Goal: Information Seeking & Learning: Learn about a topic

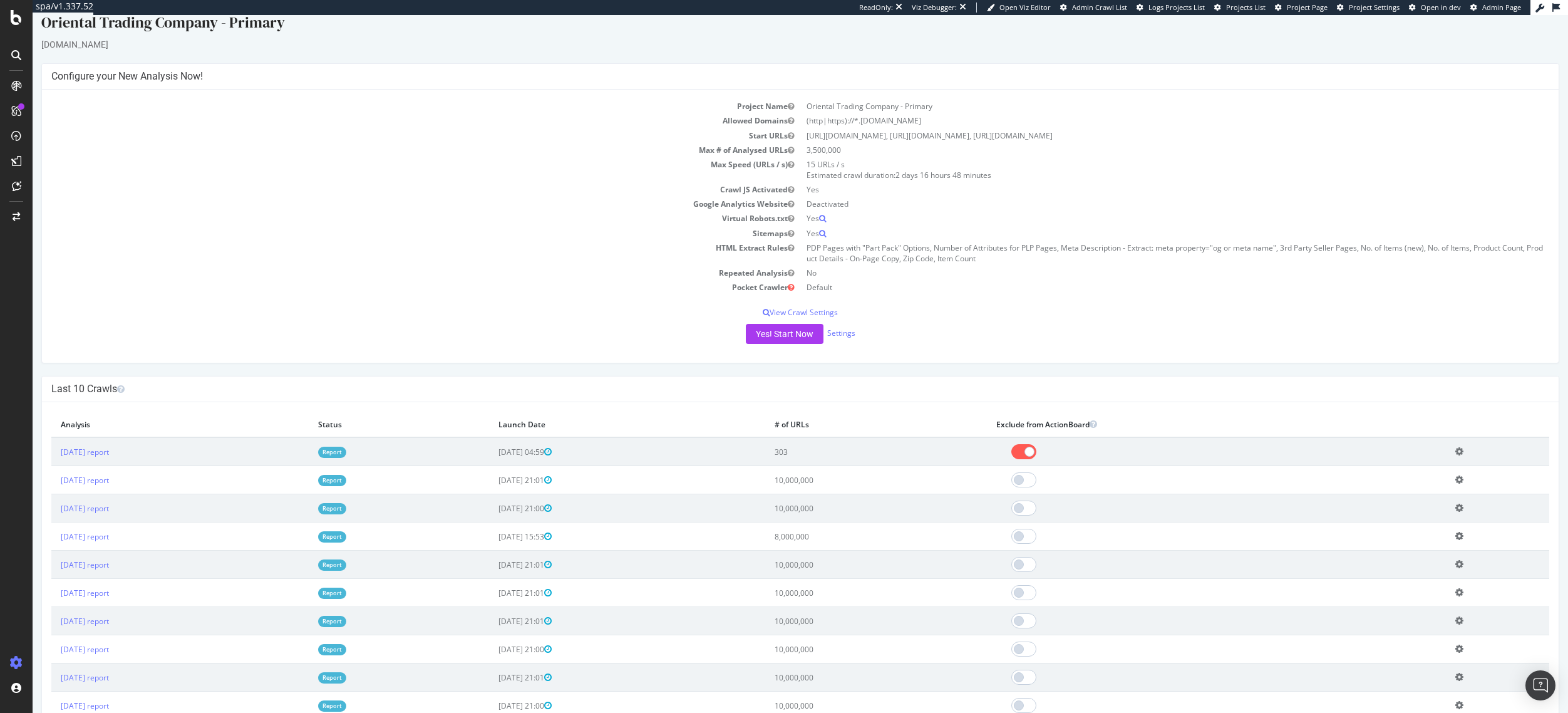
scroll to position [63, 0]
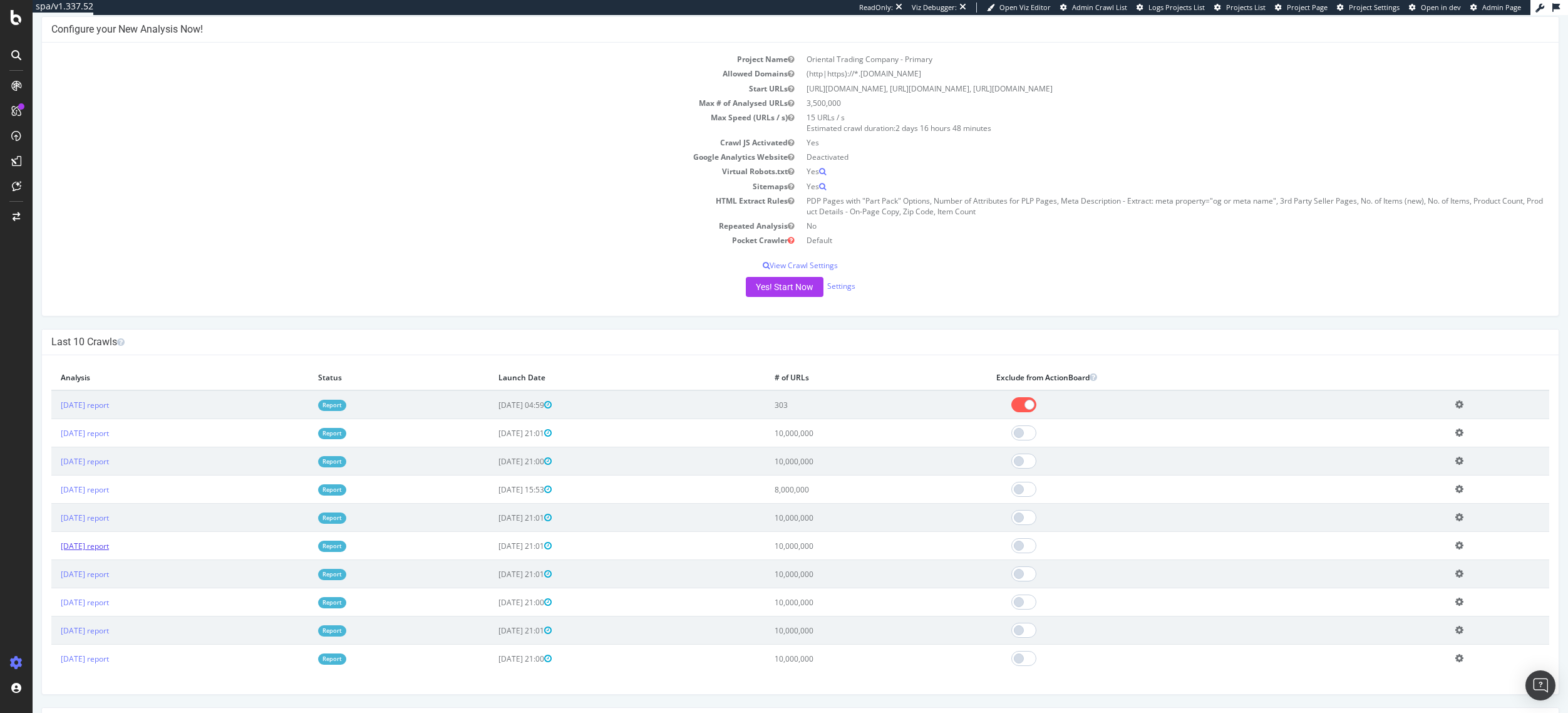
click at [109, 548] on link "[DATE] report" at bounding box center [84, 545] width 48 height 11
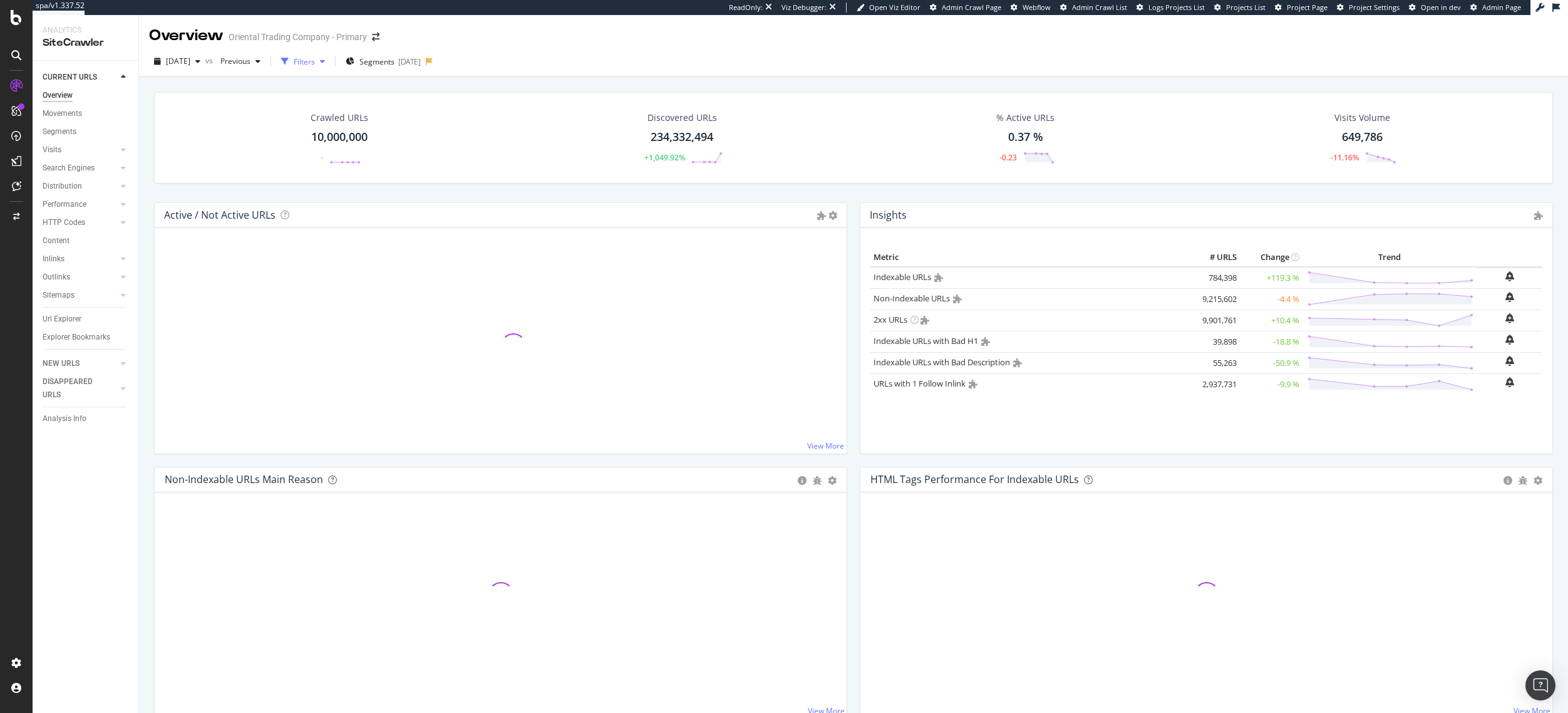
click at [315, 65] on div "Filters" at bounding box center [304, 61] width 21 height 11
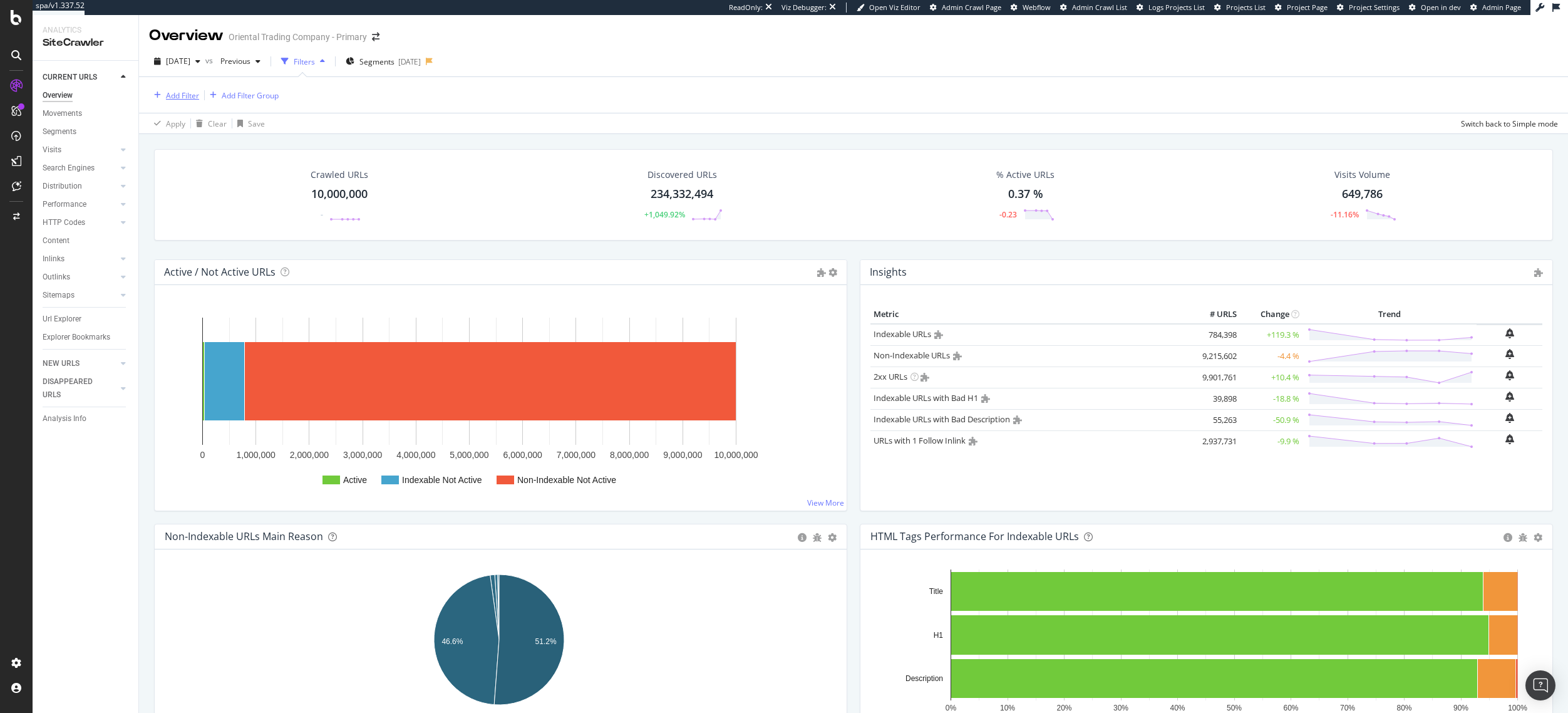
click at [174, 101] on div "Add Filter" at bounding box center [183, 95] width 33 height 11
type input "speed"
click at [231, 130] on div "Saved Filters" at bounding box center [242, 126] width 53 height 12
click at [191, 126] on div "All" at bounding box center [180, 127] width 41 height 34
click at [271, 214] on span "Fetched" at bounding box center [266, 213] width 29 height 11
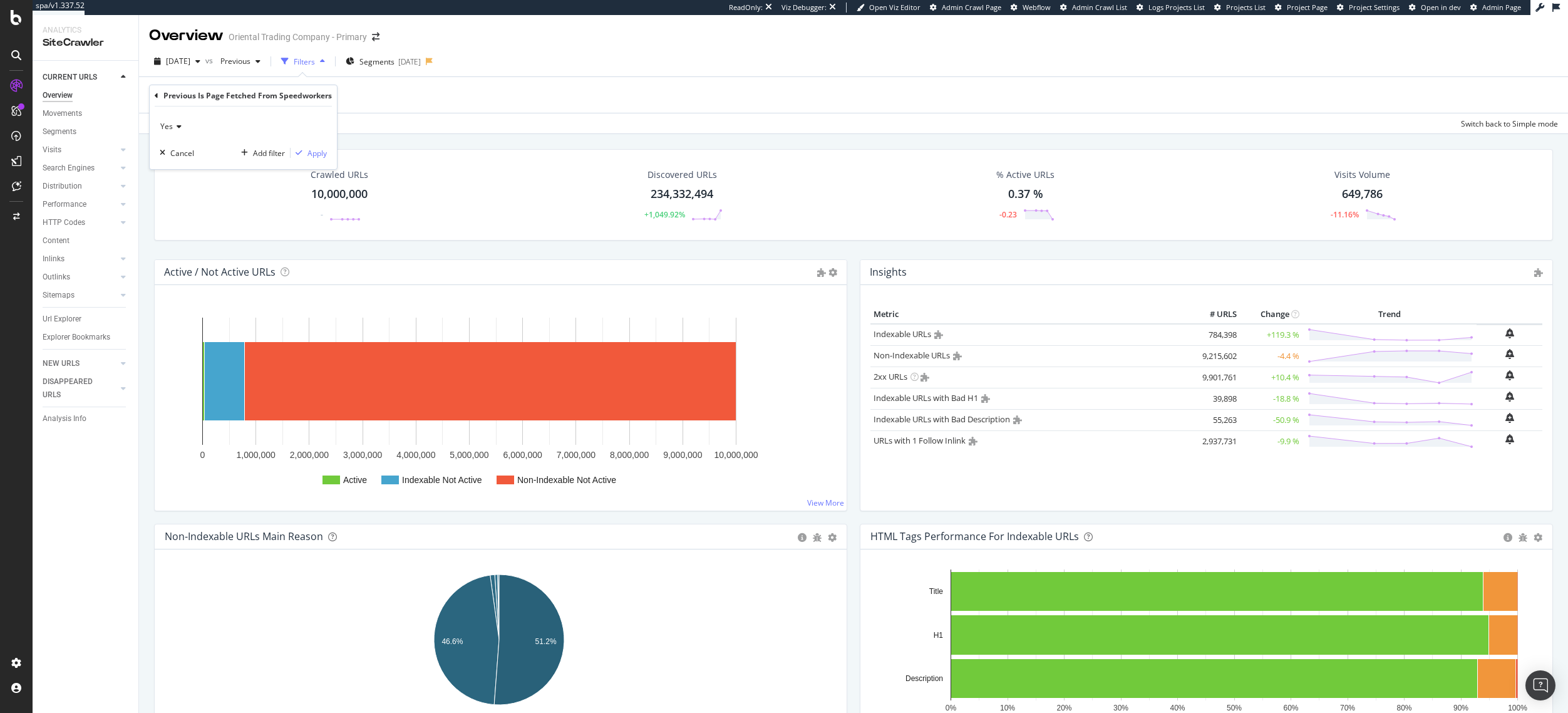
click at [180, 123] on icon at bounding box center [177, 127] width 9 height 7
click at [184, 166] on div "No" at bounding box center [230, 168] width 134 height 16
click at [401, 118] on div "Apply Clear Save Switch back to Simple mode" at bounding box center [853, 123] width 1429 height 20
click at [190, 58] on span "2025 Aug. 8th" at bounding box center [178, 61] width 25 height 11
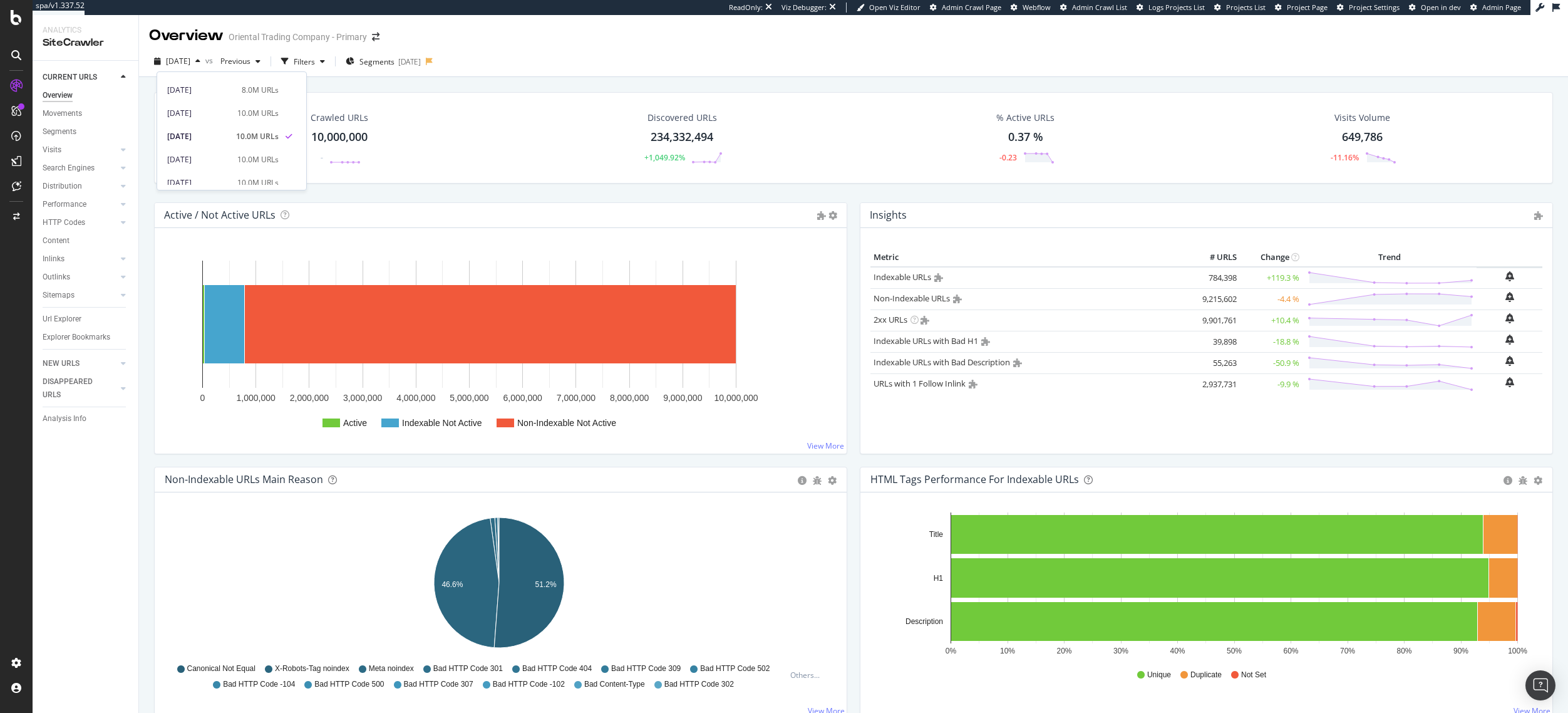
scroll to position [95, 0]
click at [275, 153] on div "10.0M URLs" at bounding box center [258, 151] width 41 height 11
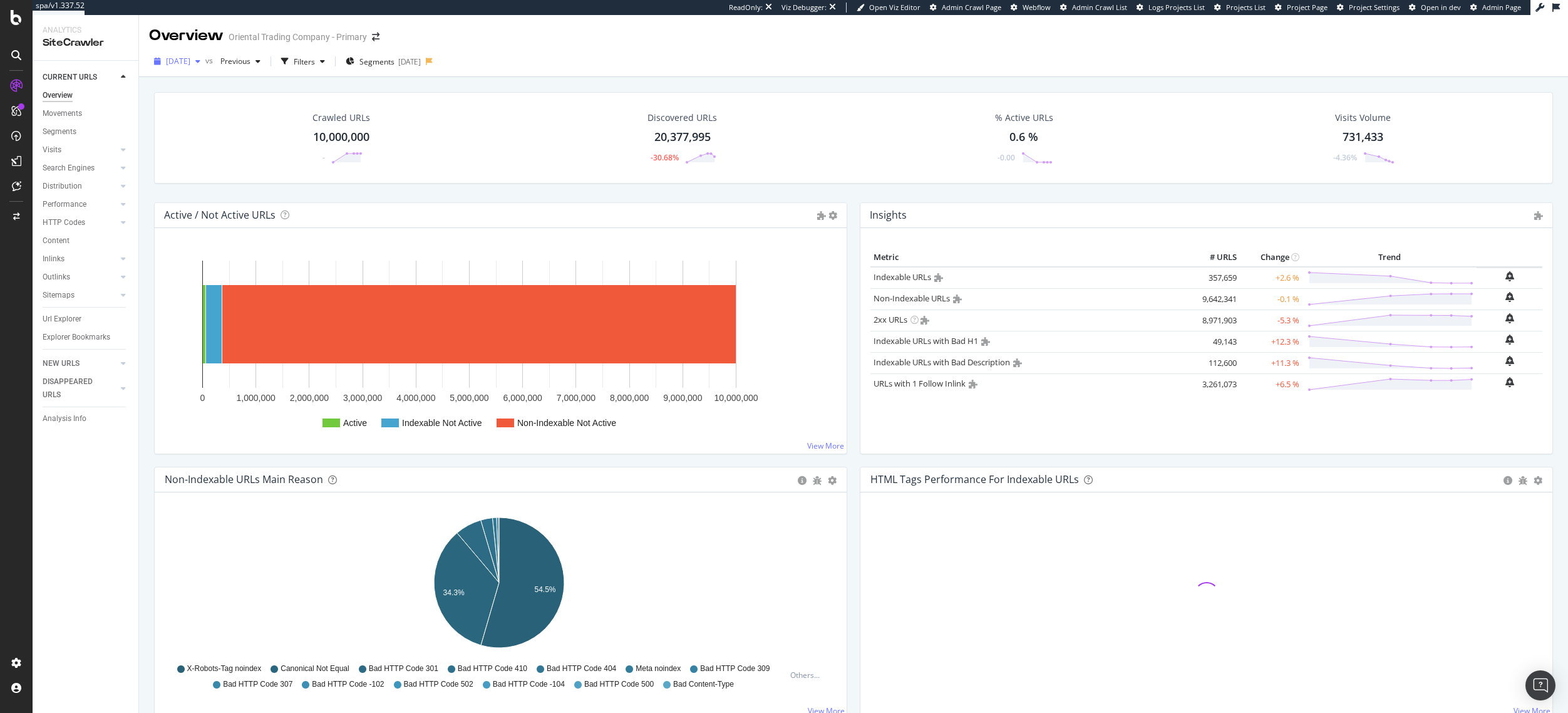
click at [190, 62] on span "2025 Jul. 25th" at bounding box center [178, 61] width 25 height 11
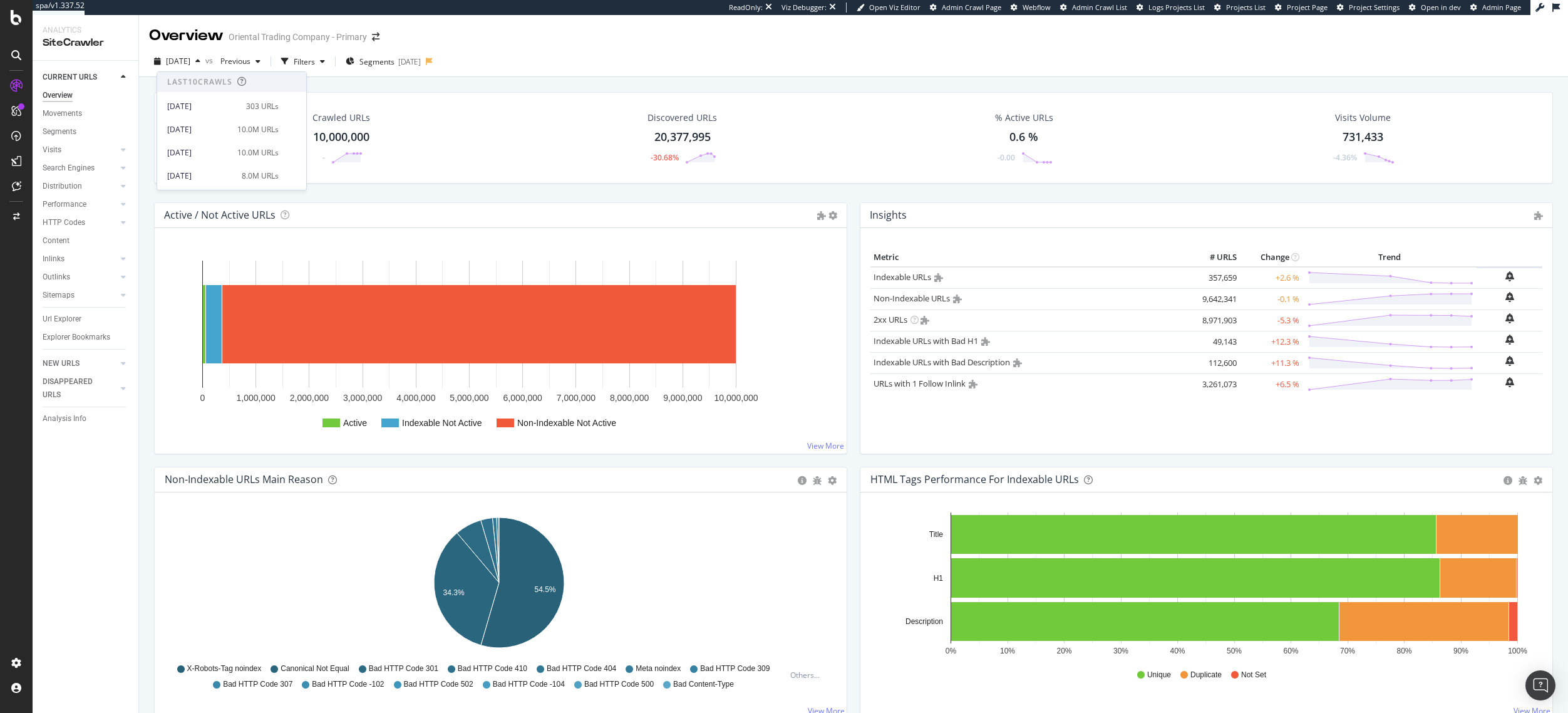
click at [315, 63] on div "Filters" at bounding box center [304, 61] width 21 height 11
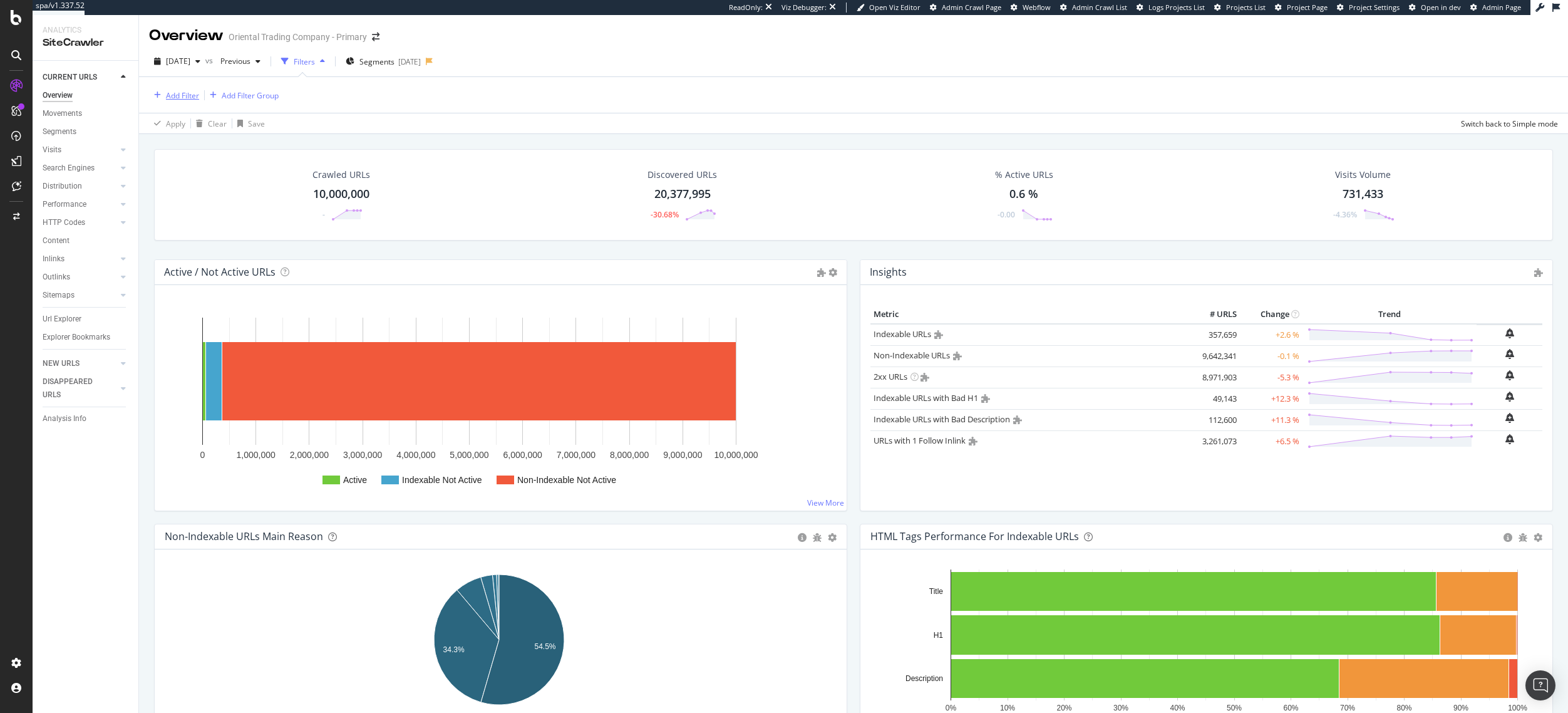
click at [178, 95] on div "Add Filter" at bounding box center [183, 95] width 33 height 11
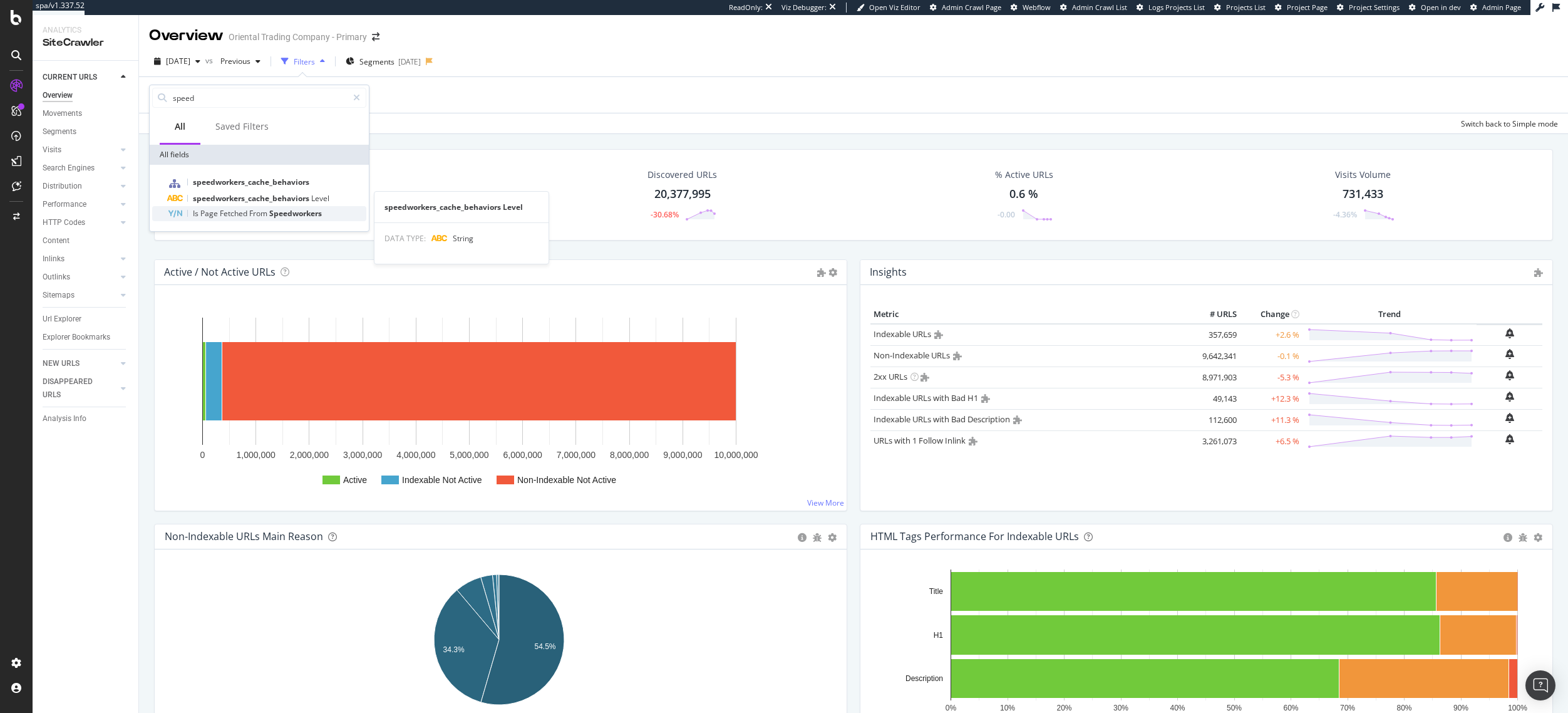
type input "speed"
click at [254, 208] on span "From" at bounding box center [259, 213] width 20 height 11
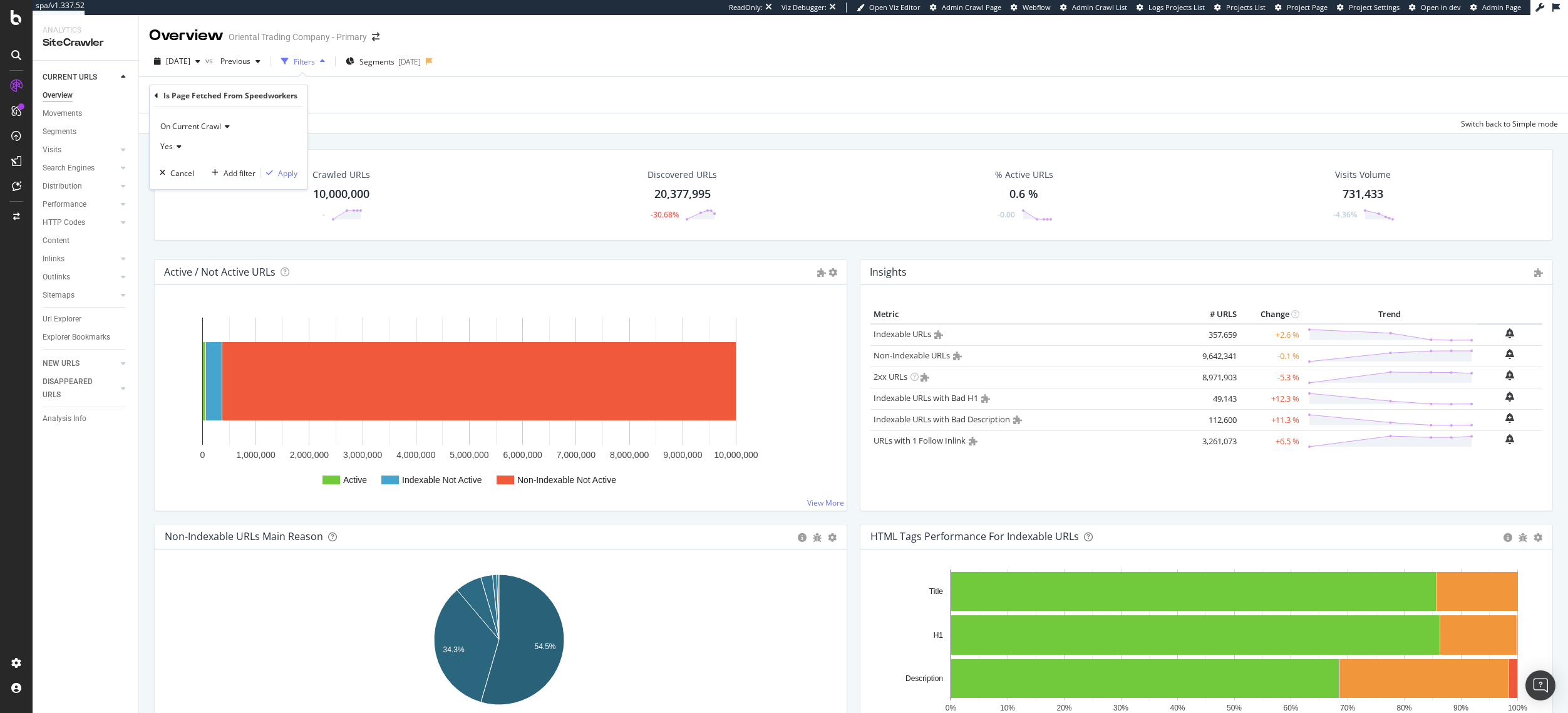
click at [179, 140] on div "Yes" at bounding box center [228, 147] width 138 height 20
click at [384, 130] on div "Apply Clear Save Switch back to Simple mode" at bounding box center [853, 123] width 1429 height 20
click at [190, 101] on div "Add Filter" at bounding box center [174, 95] width 50 height 14
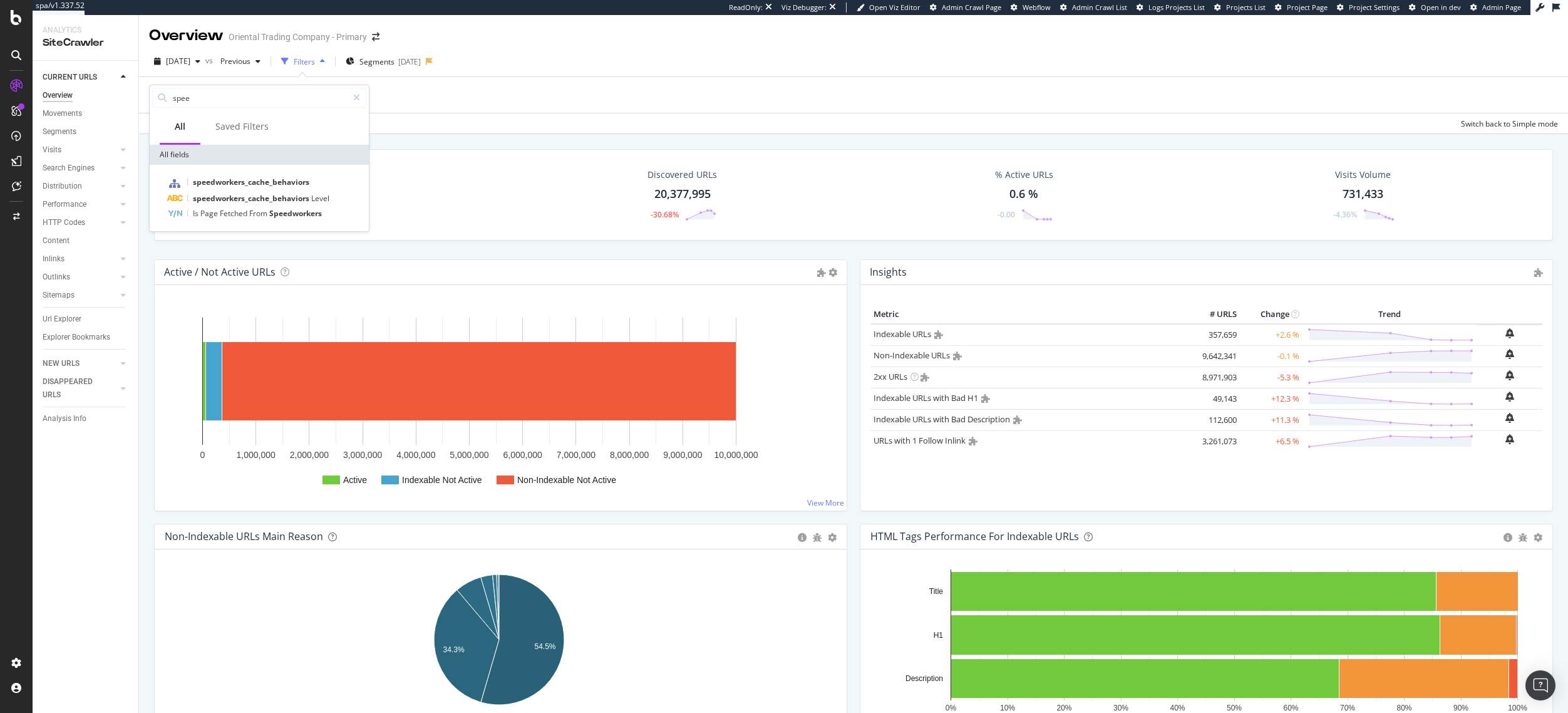
type input "speed"
click at [283, 210] on span "Speedworkers" at bounding box center [296, 213] width 52 height 11
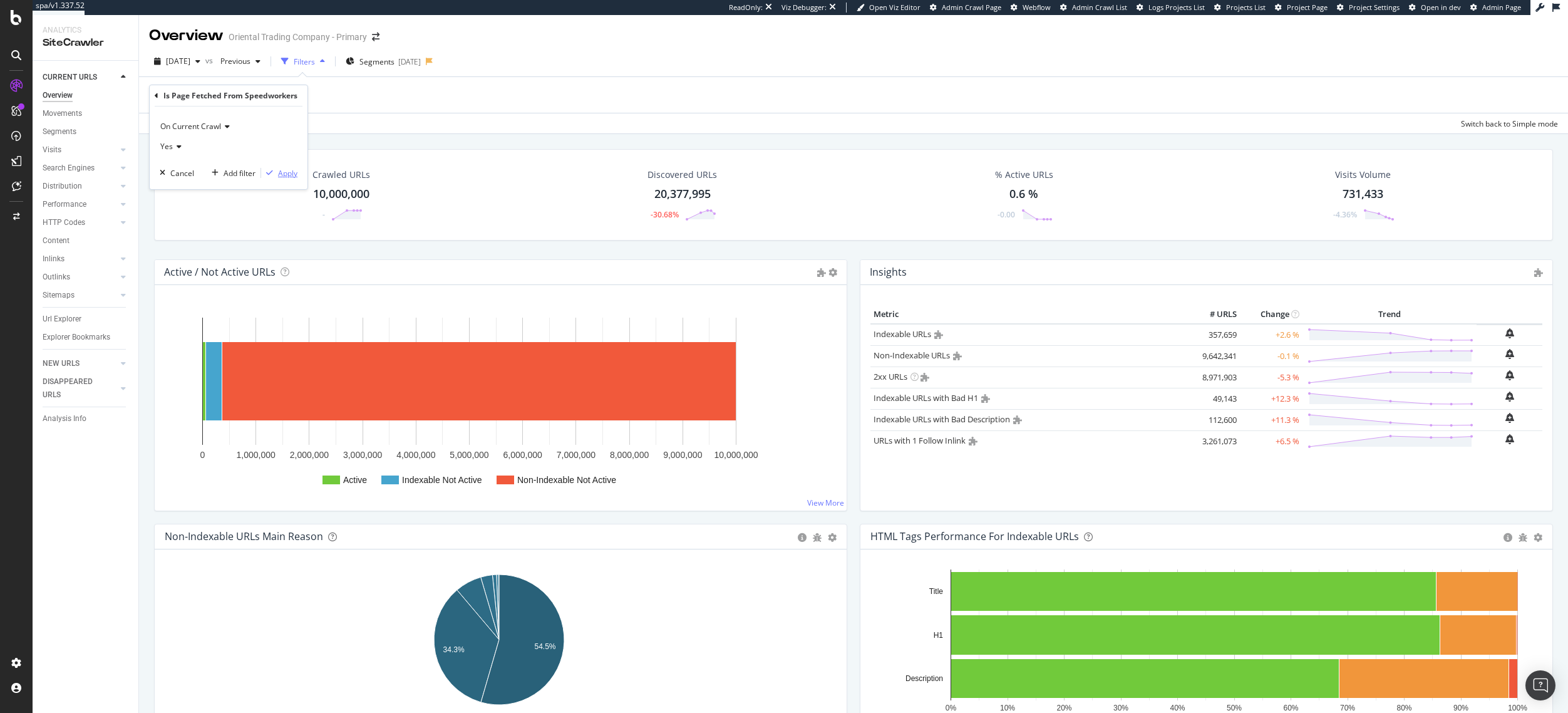
click at [289, 169] on div "Apply" at bounding box center [288, 173] width 20 height 11
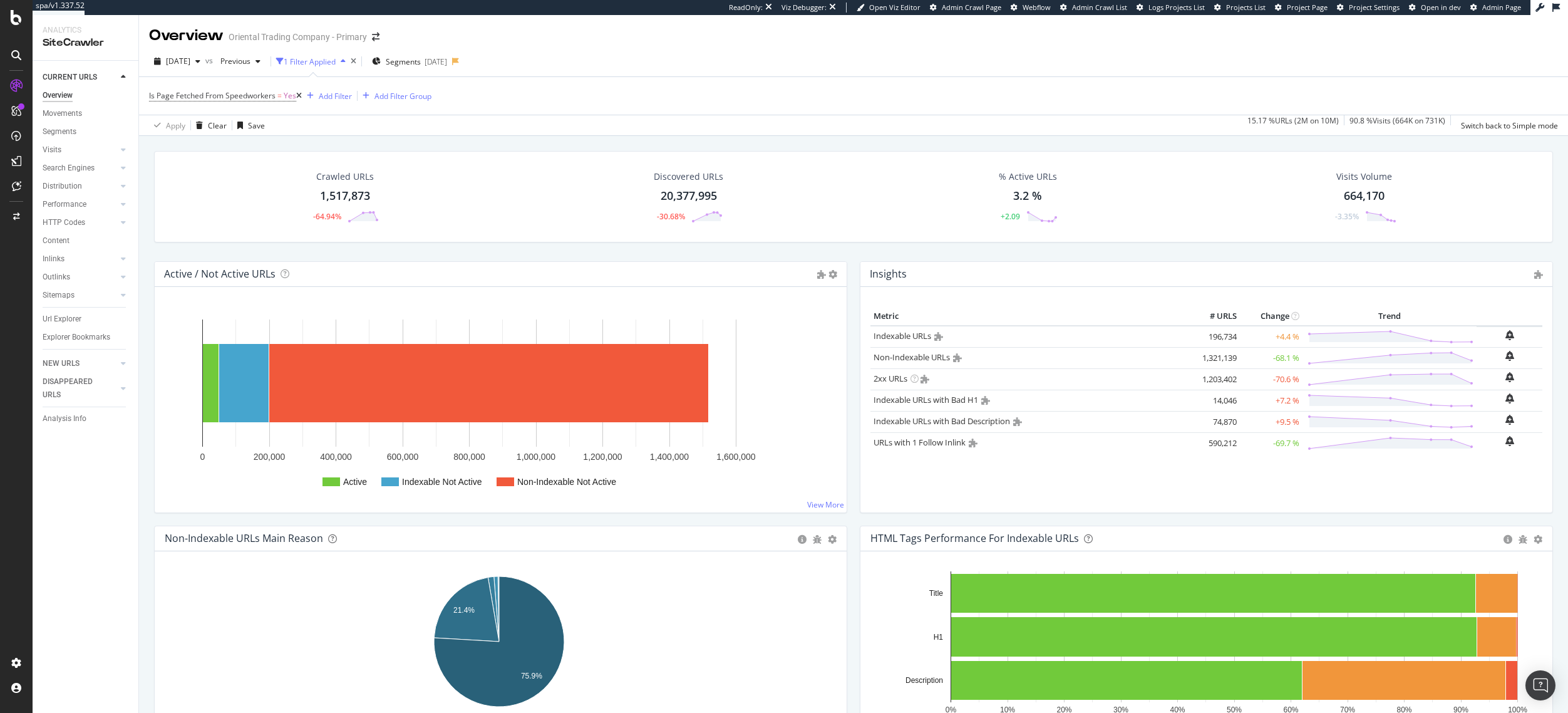
click at [149, 194] on div "Crawled URLs 1,517,873 -64.94% Discovered URLs 20,377,995 -30.68% % Active URLs…" at bounding box center [853, 205] width 1411 height 110
click at [77, 186] on div "Distribution" at bounding box center [62, 186] width 39 height 13
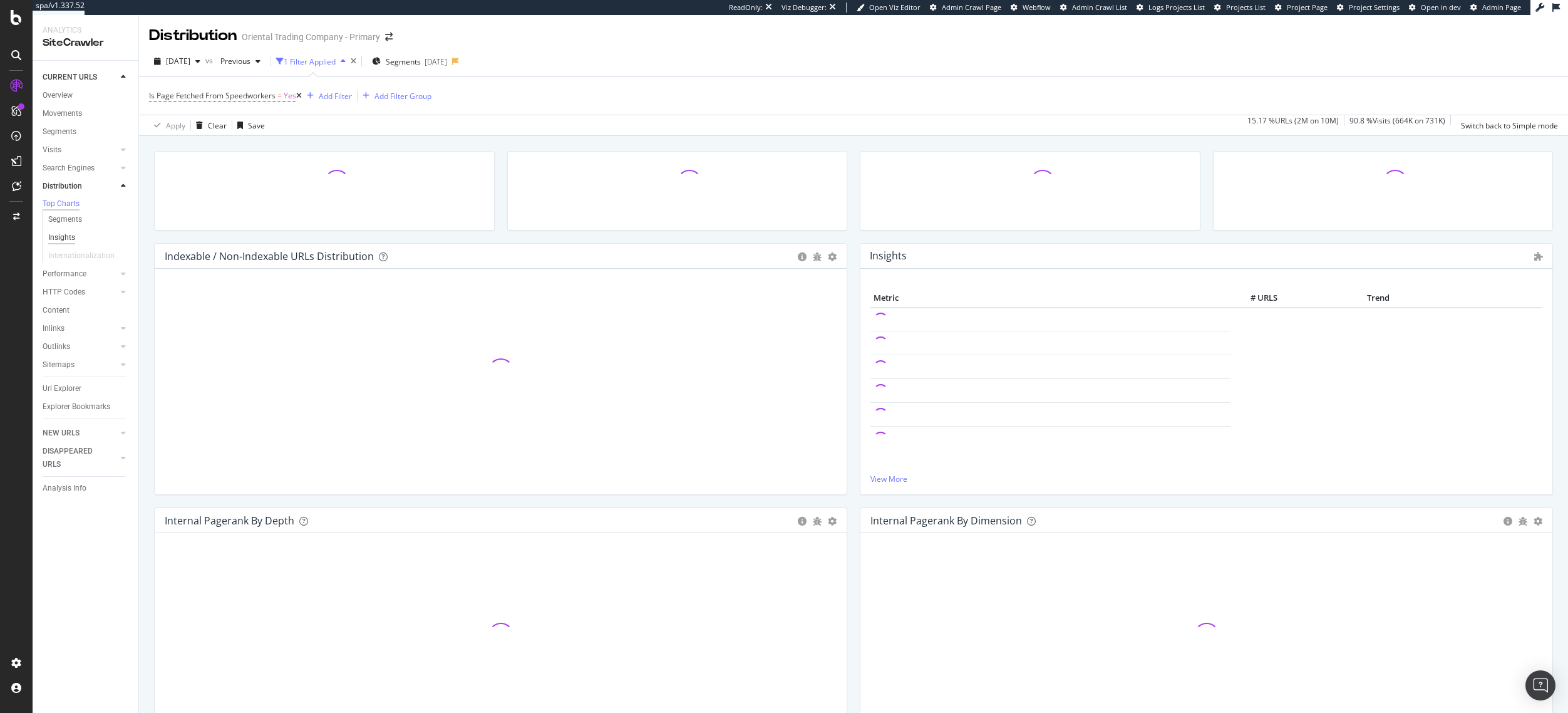
click at [73, 241] on div "Insights" at bounding box center [61, 237] width 27 height 13
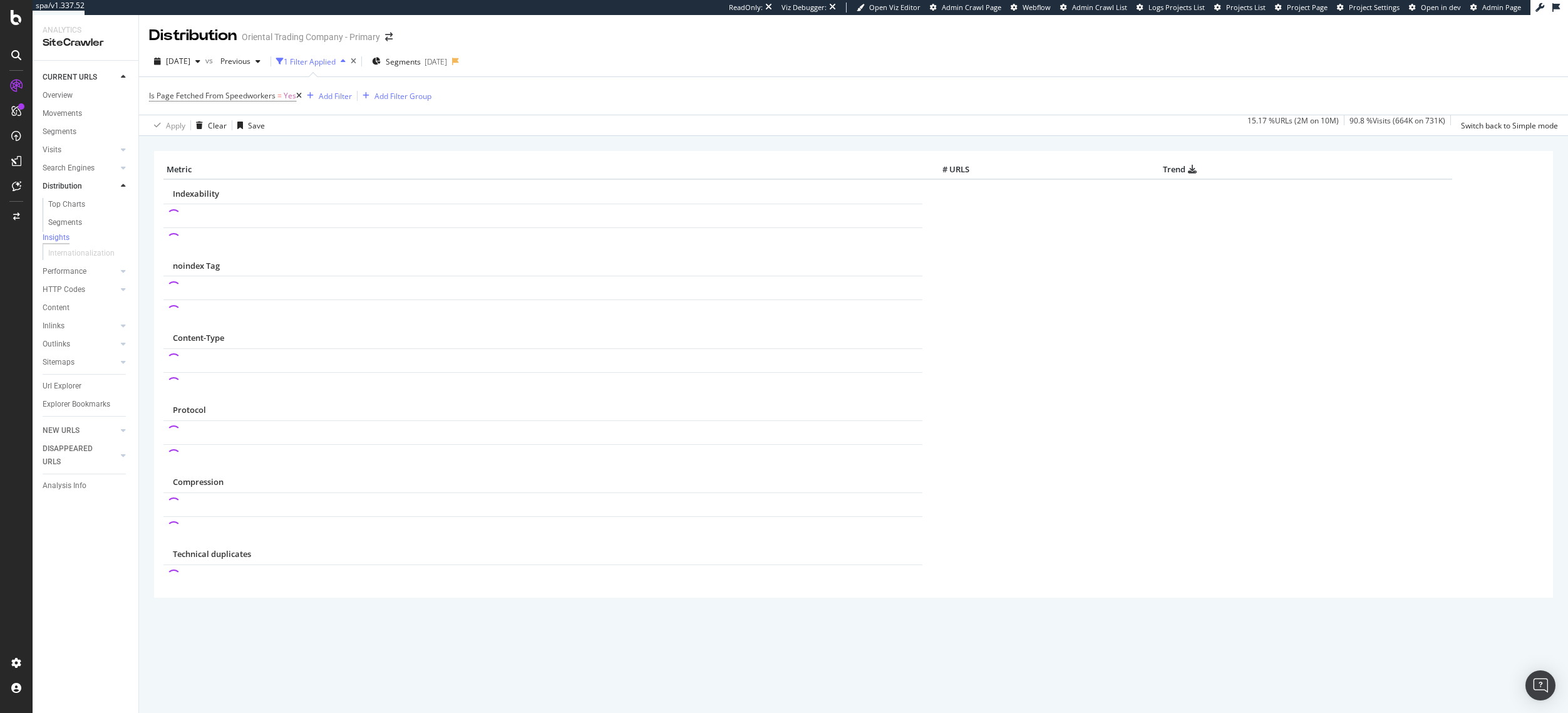
click at [146, 202] on div "× Metric # URLS Trend Indexability noindex Tag Content-Type Protocol Compression" at bounding box center [853, 425] width 1429 height 577
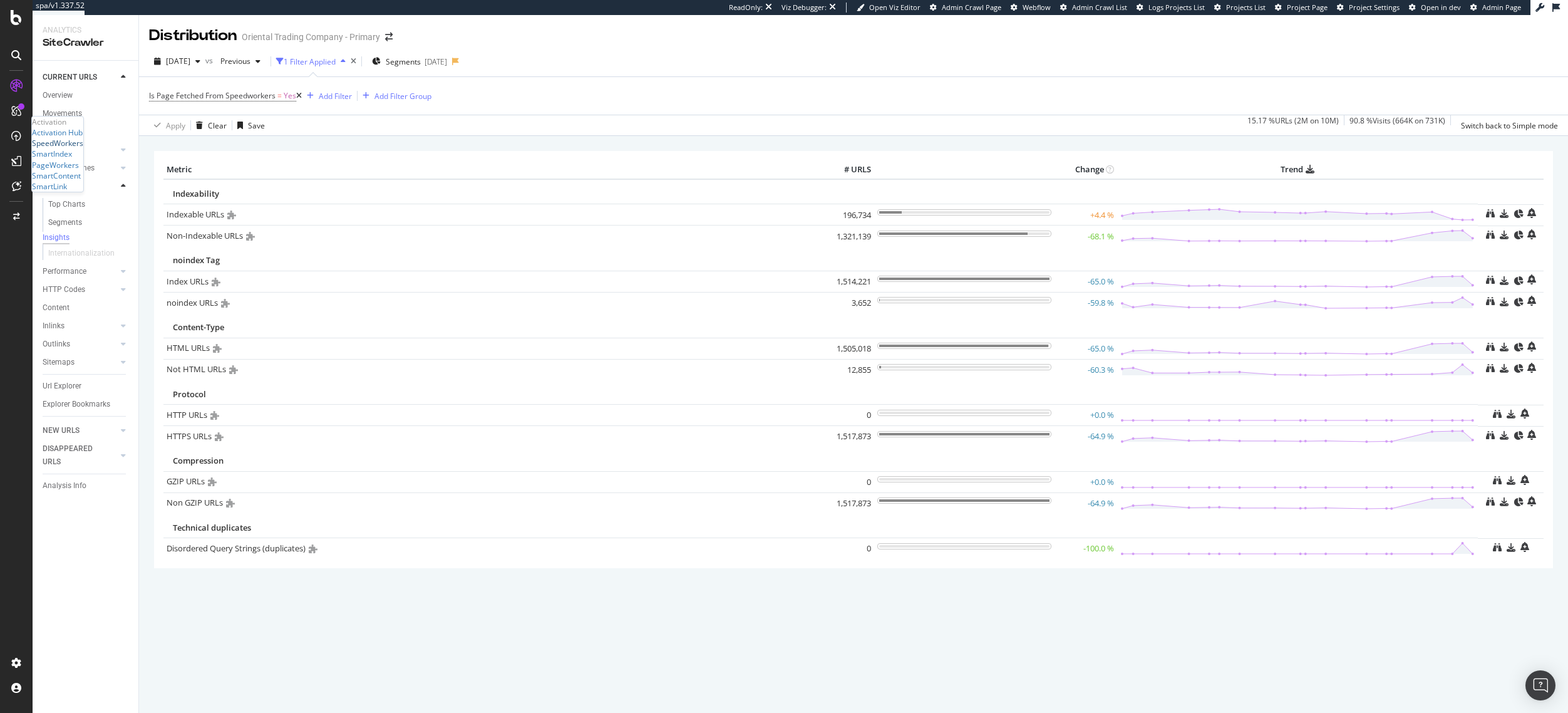
click at [79, 149] on div "SpeedWorkers" at bounding box center [58, 143] width 52 height 11
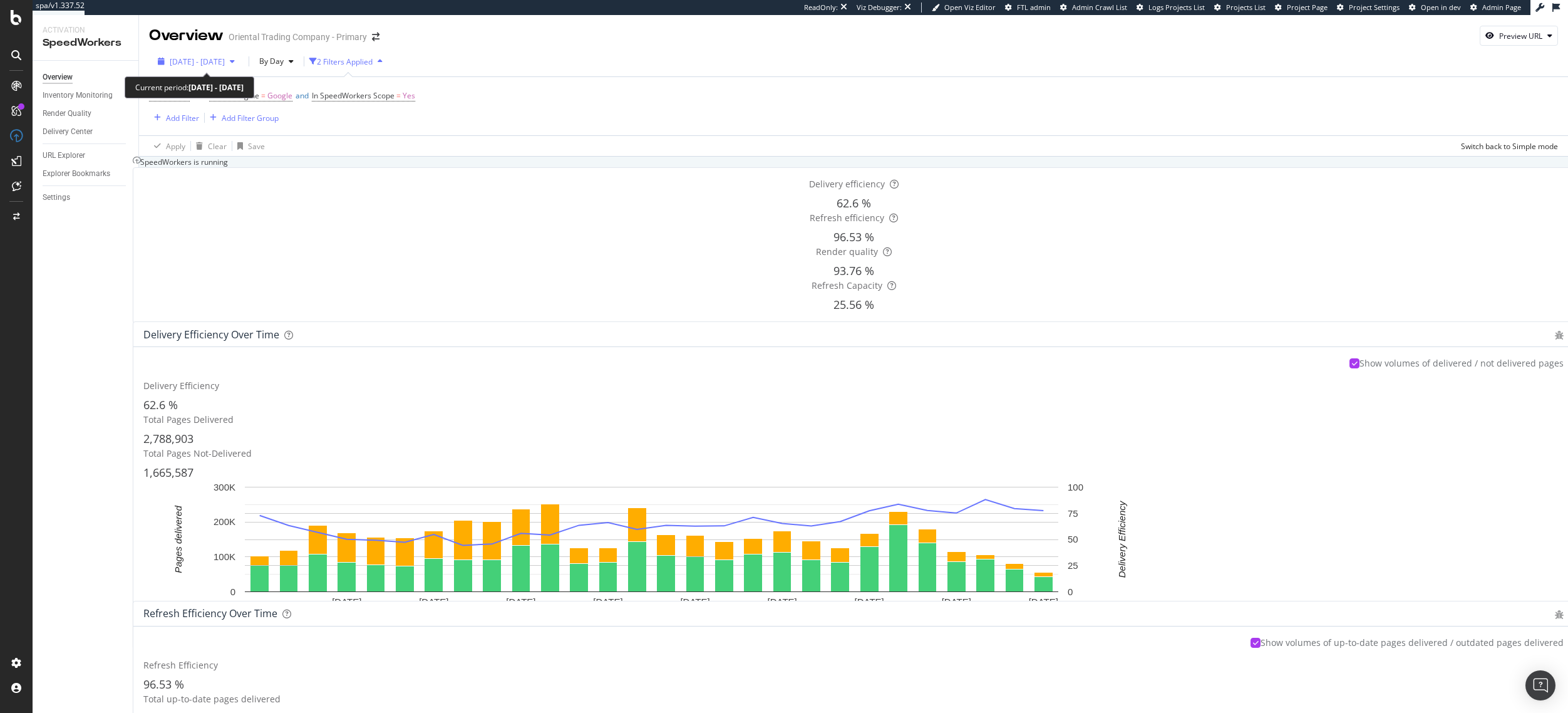
click at [207, 66] on span "2025 Sep. 5th - Oct. 2nd" at bounding box center [197, 61] width 55 height 11
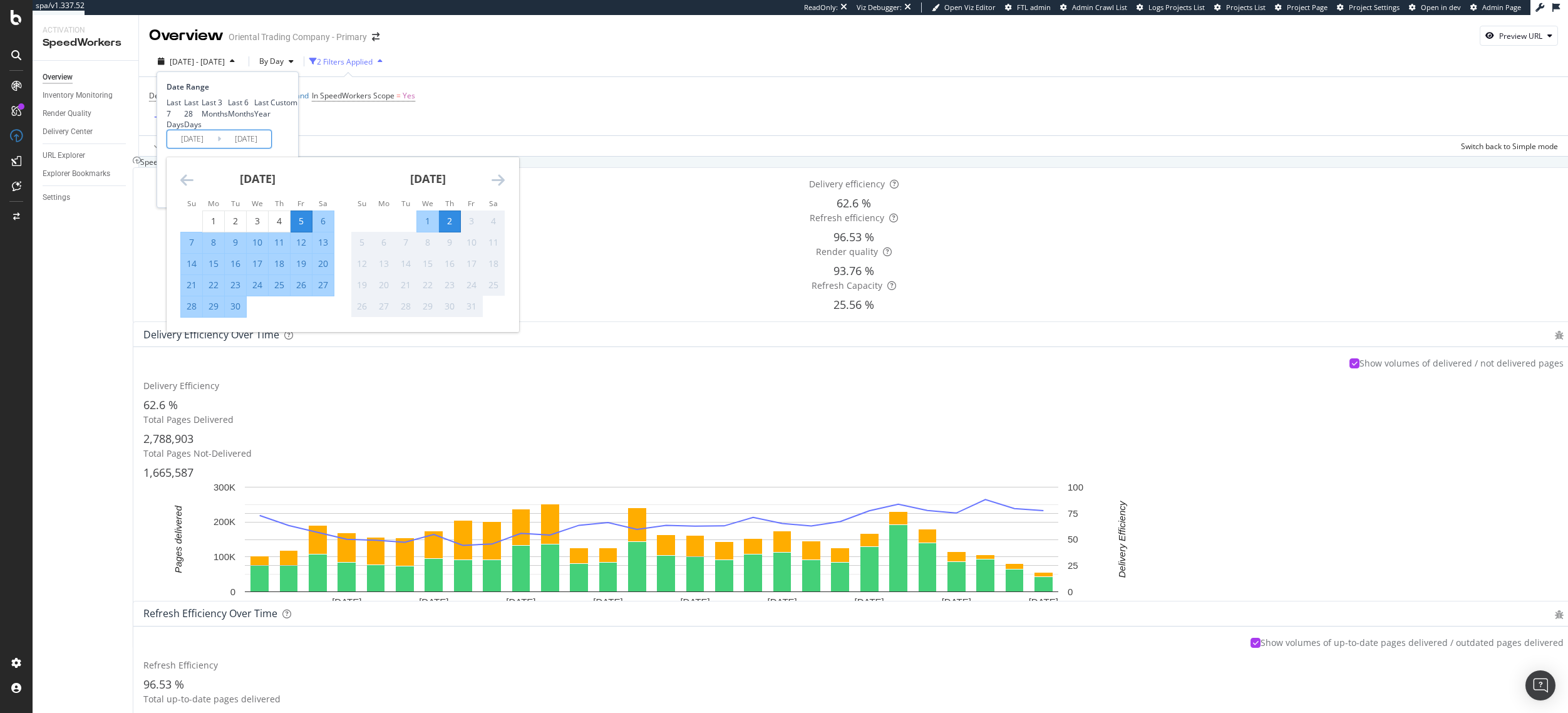
click at [199, 148] on input "2025/09/05" at bounding box center [192, 139] width 50 height 17
click at [216, 312] on div "29" at bounding box center [213, 306] width 21 height 12
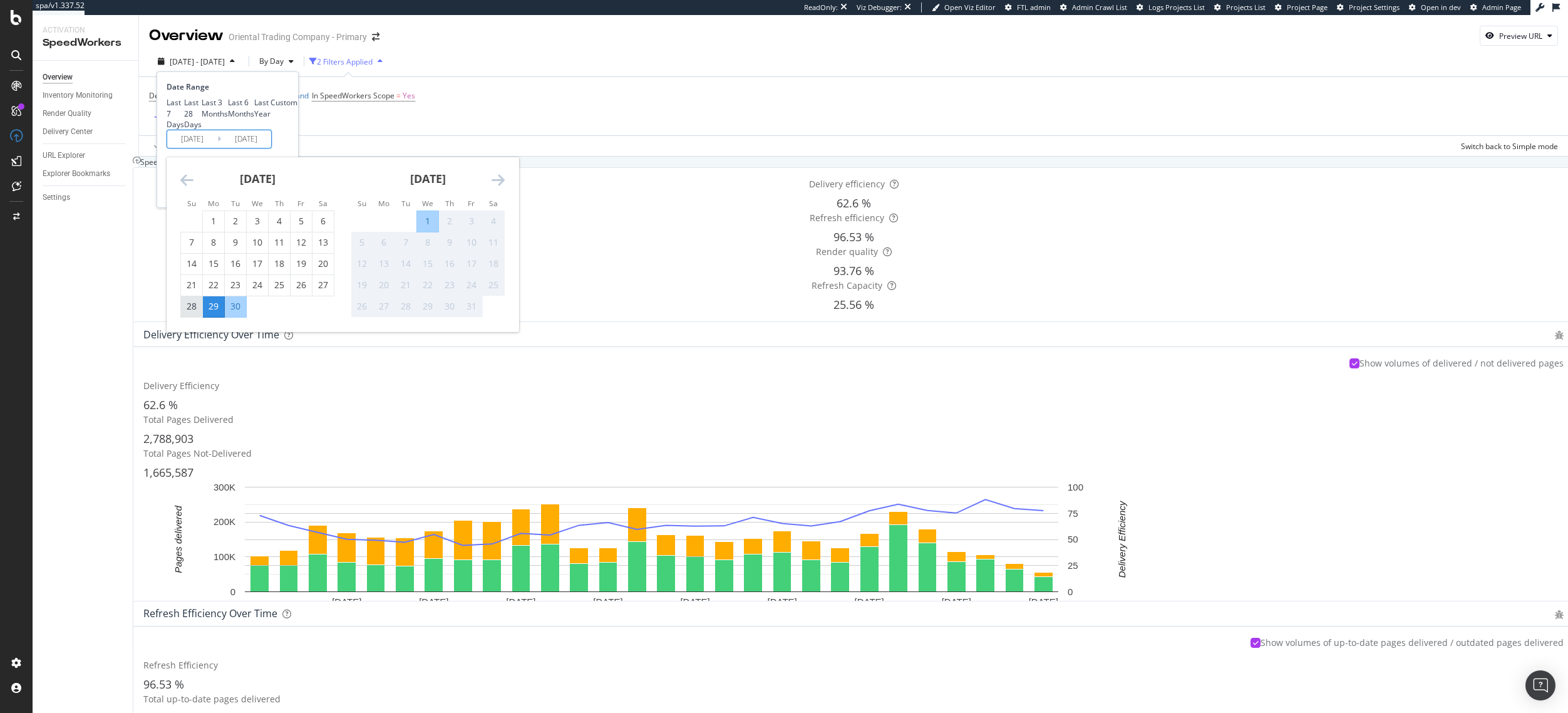
click at [193, 312] on div "28" at bounding box center [191, 306] width 21 height 12
type input "2025/09/28"
click at [424, 227] on div "1" at bounding box center [427, 221] width 21 height 12
type input "2025/10/01"
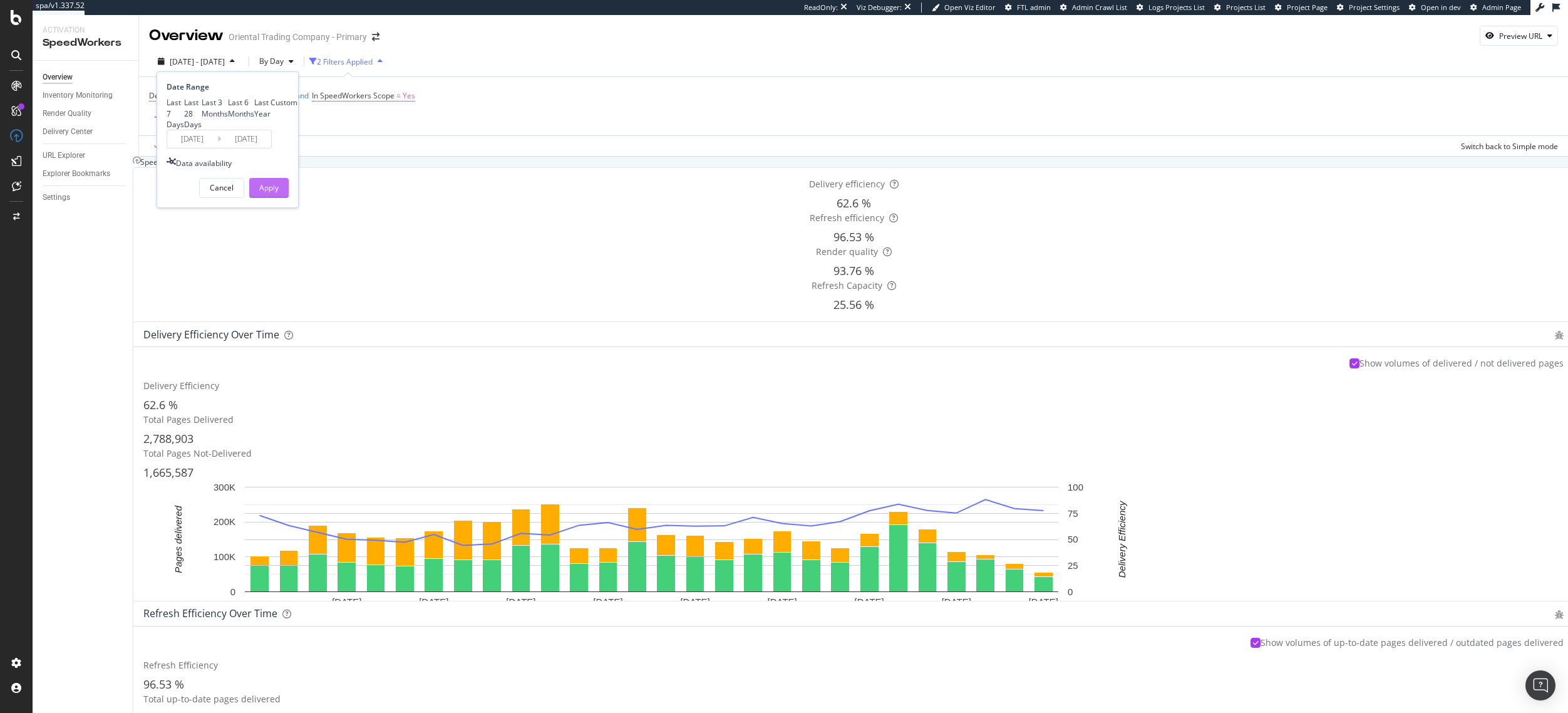
click at [269, 193] on div "Apply" at bounding box center [269, 187] width 20 height 11
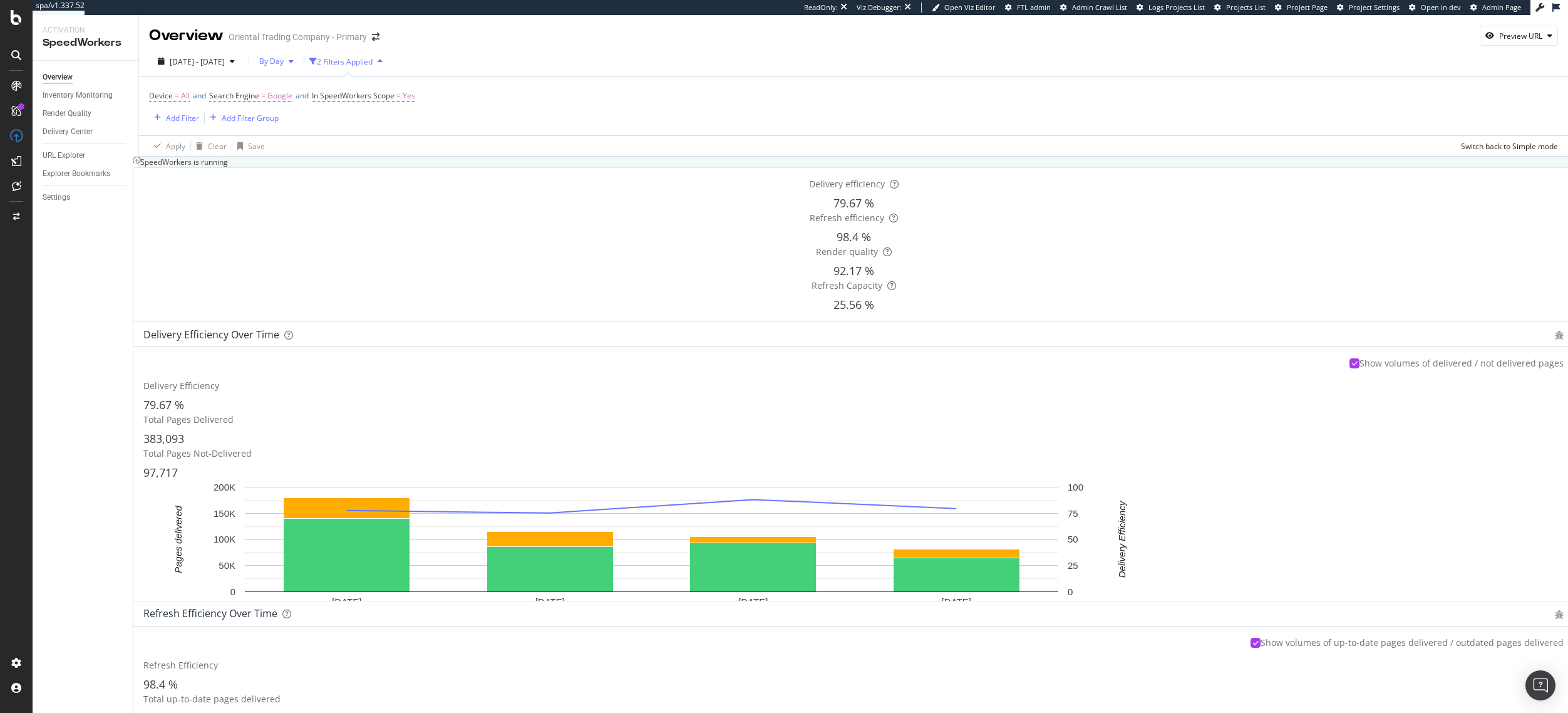
click at [284, 60] on span "By Day" at bounding box center [269, 61] width 29 height 11
click at [298, 87] on span "By Hour" at bounding box center [293, 86] width 33 height 11
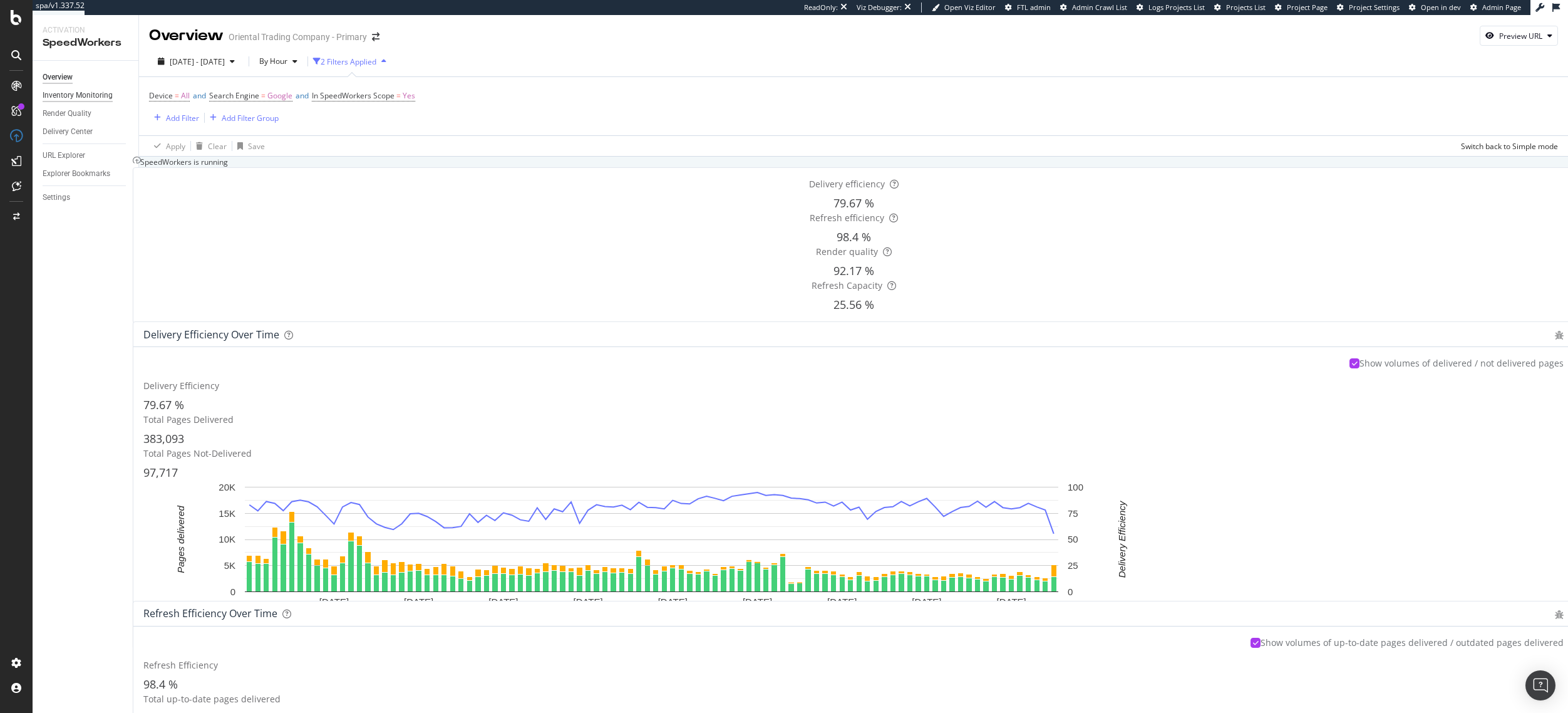
click at [79, 96] on div "Inventory Monitoring" at bounding box center [77, 95] width 70 height 13
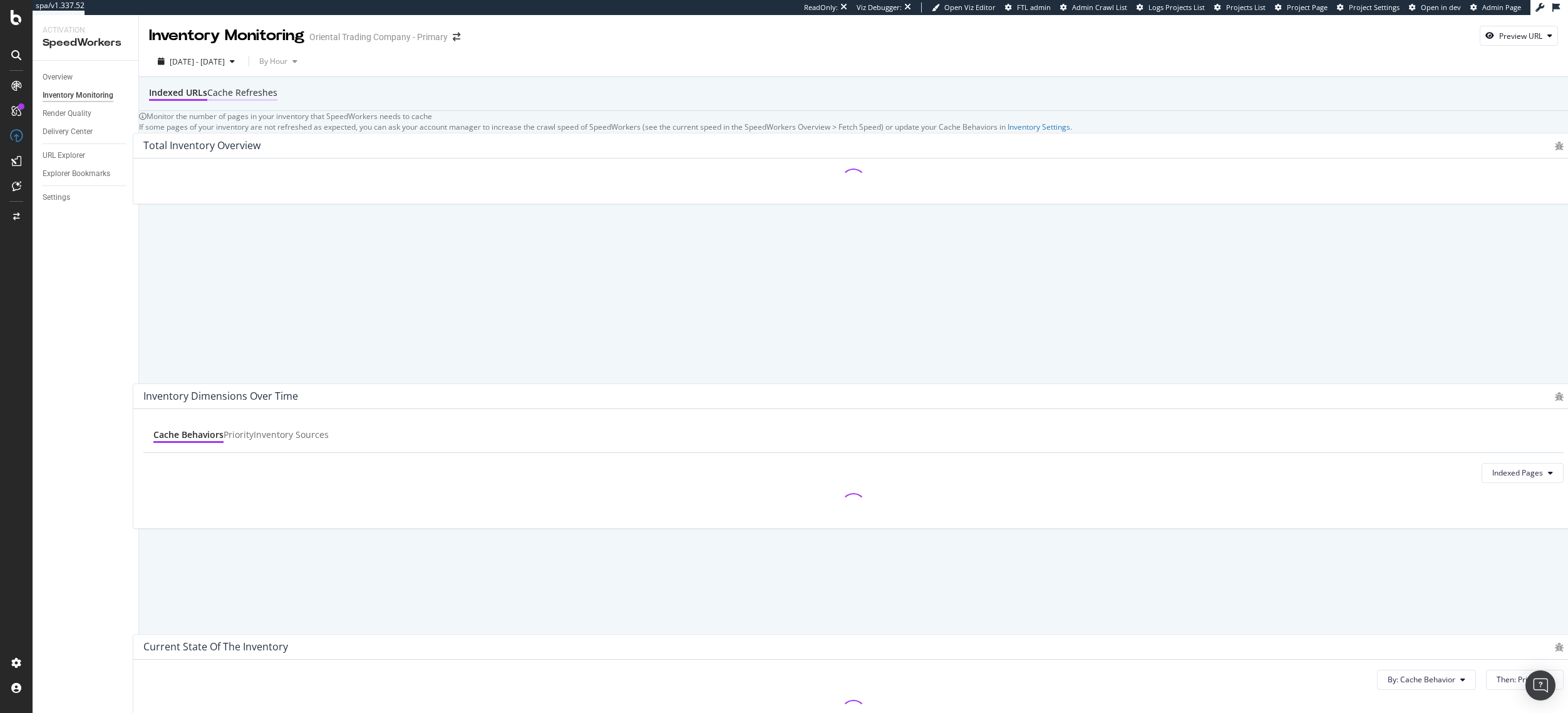
click at [277, 99] on div "Cache refreshes" at bounding box center [242, 92] width 70 height 12
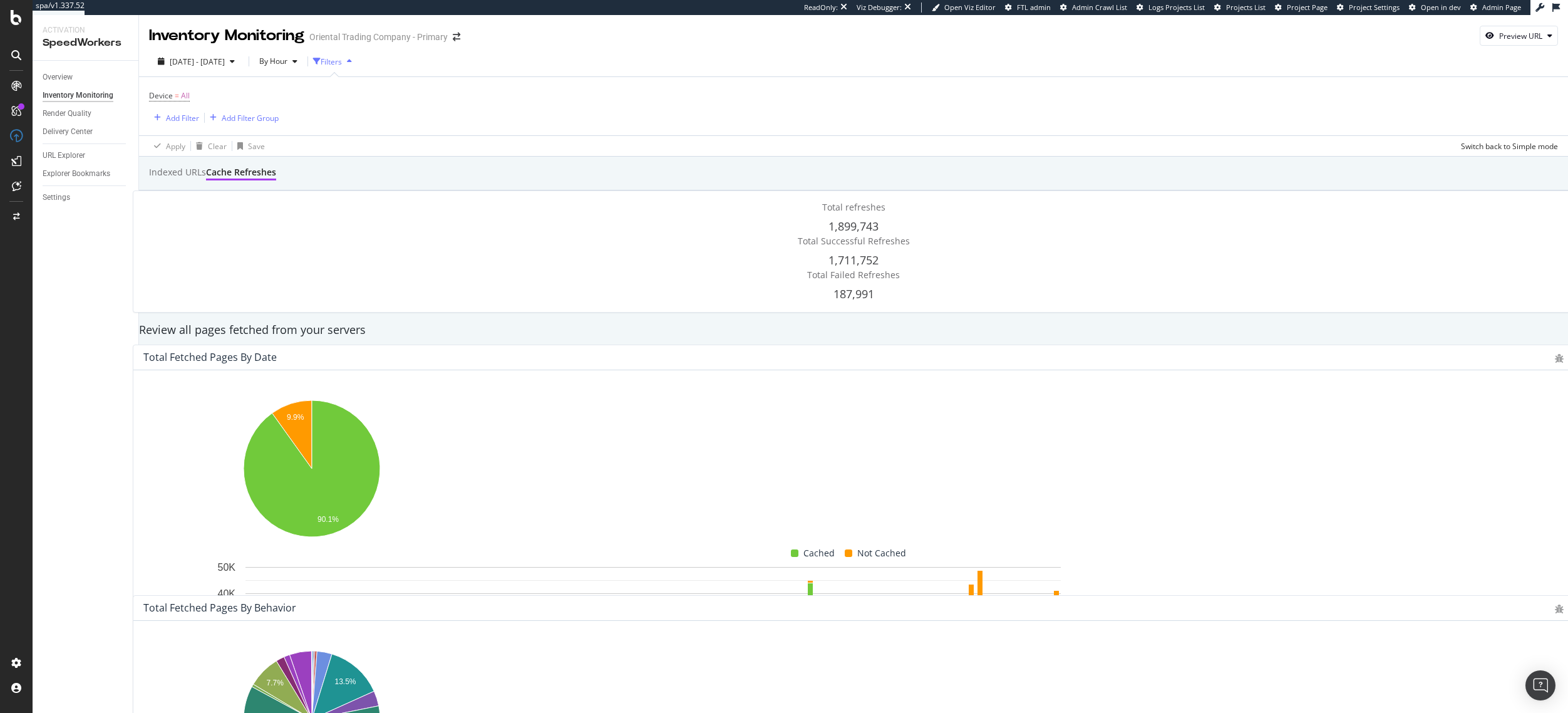
scroll to position [204, 0]
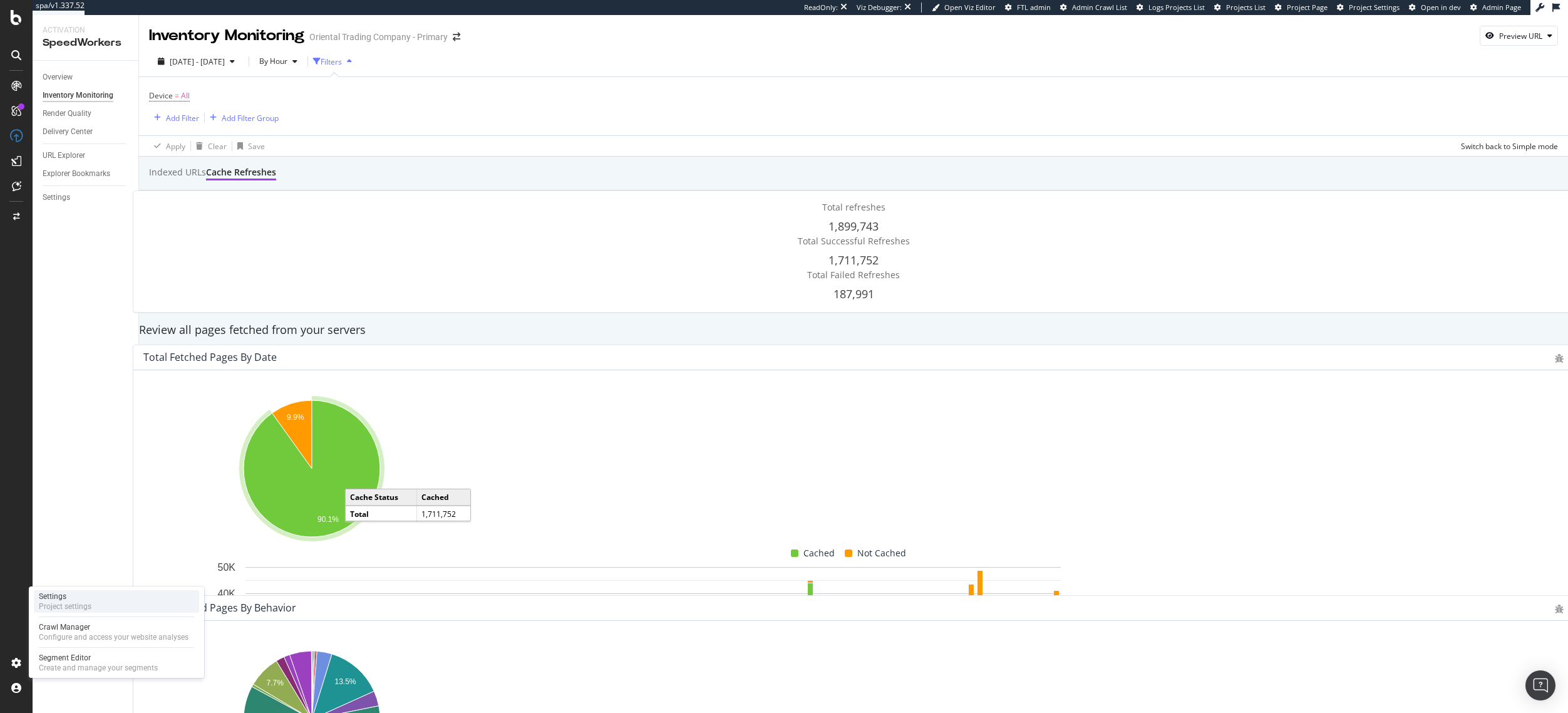
click at [41, 602] on div "Project settings" at bounding box center [65, 607] width 52 height 10
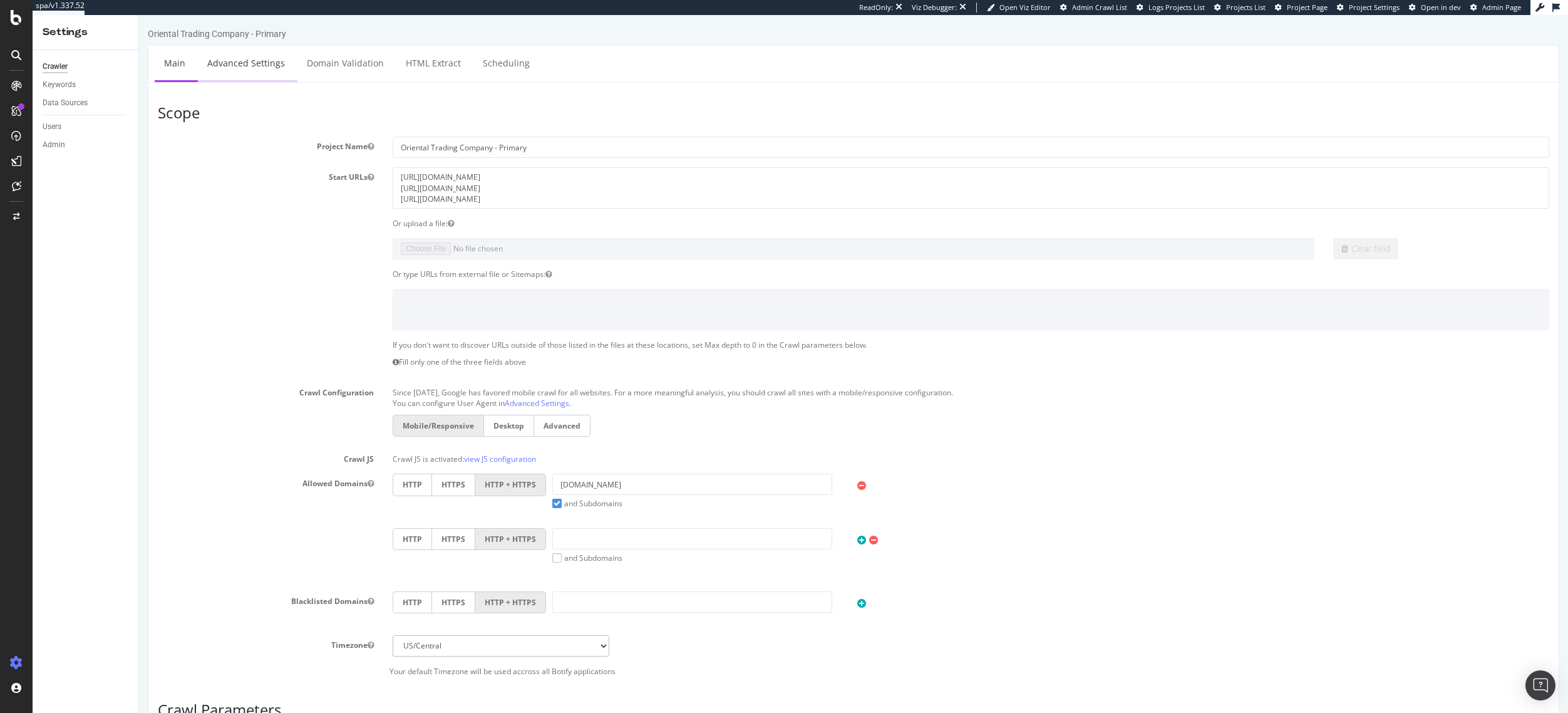
click at [226, 76] on link "Advanced Settings" at bounding box center [246, 63] width 96 height 34
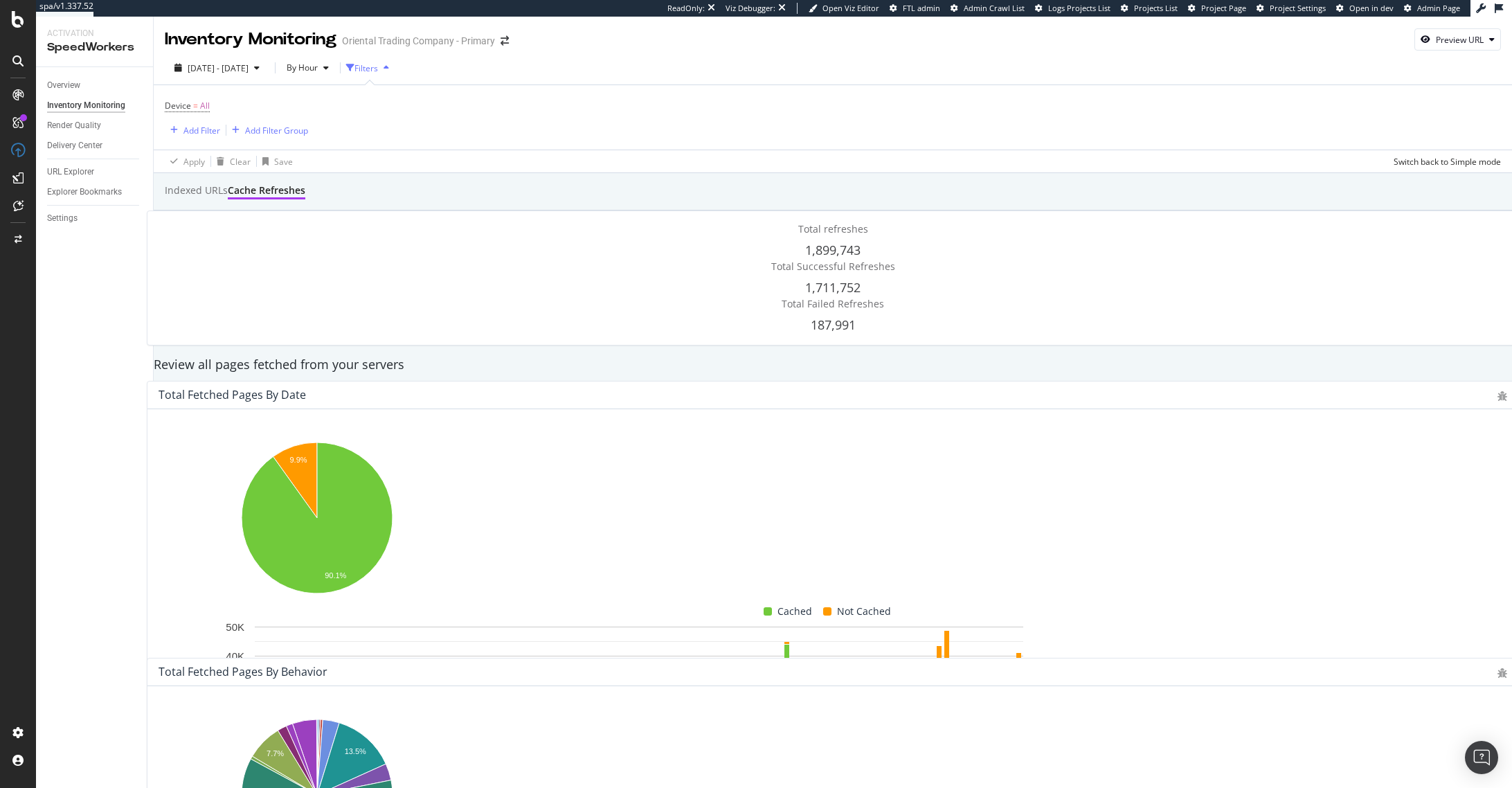
scroll to position [138, 0]
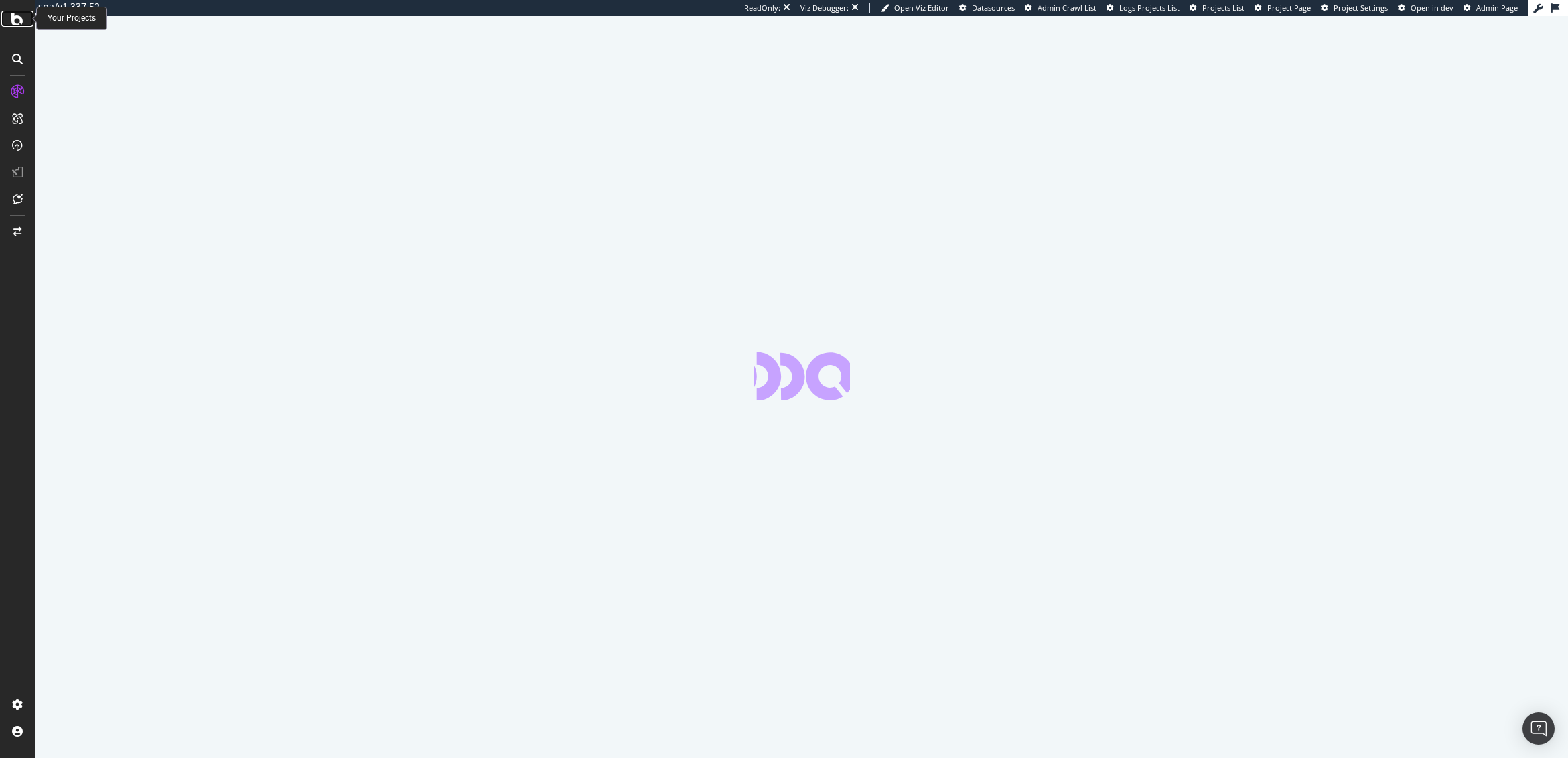
click at [16, 24] on icon at bounding box center [17, 19] width 12 height 16
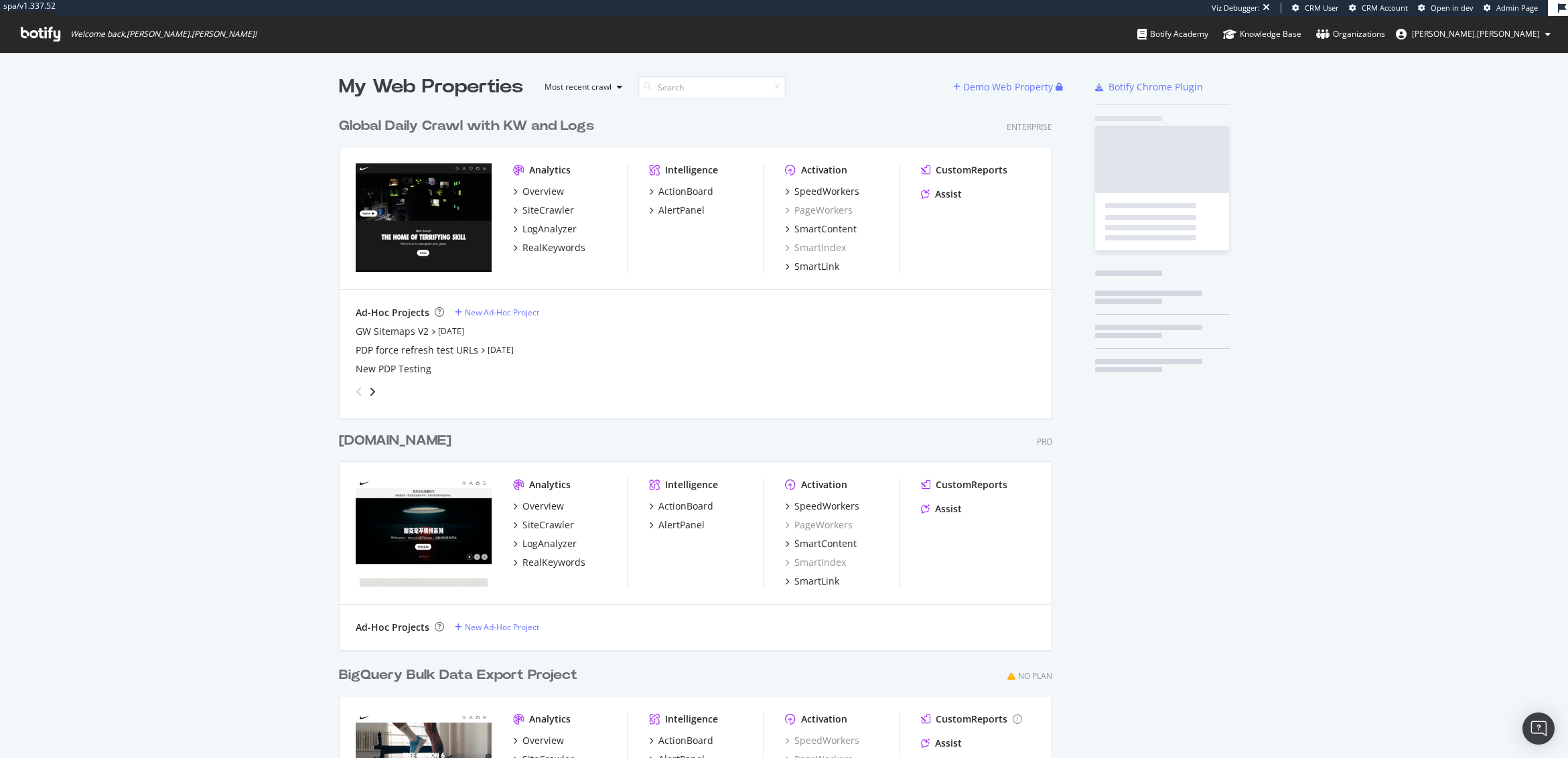
scroll to position [773, 714]
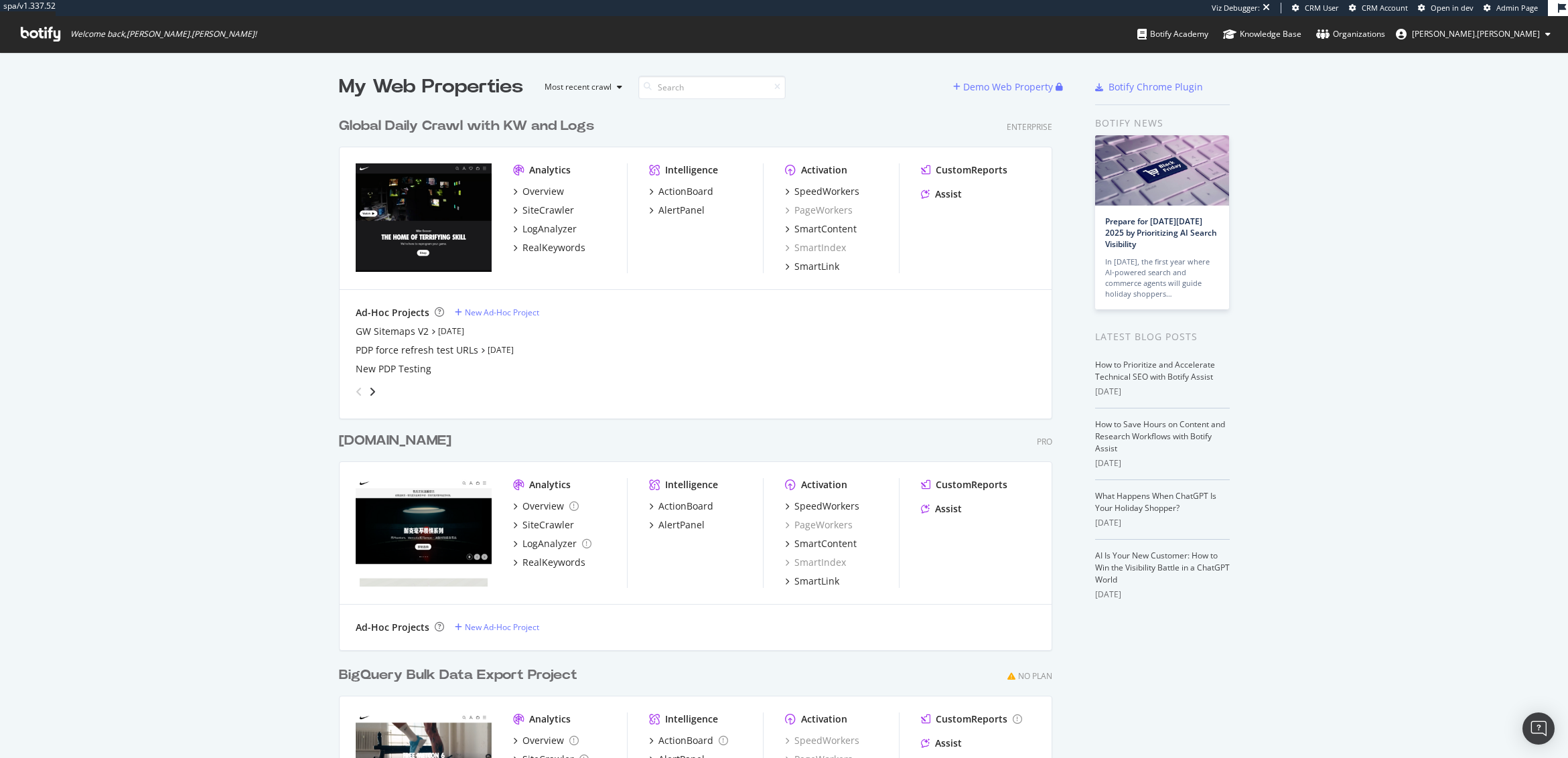
click at [155, 373] on div "My Web Properties Most recent crawl Demo Web Property Global Daily Crawl with K…" at bounding box center [784, 479] width 1568 height 853
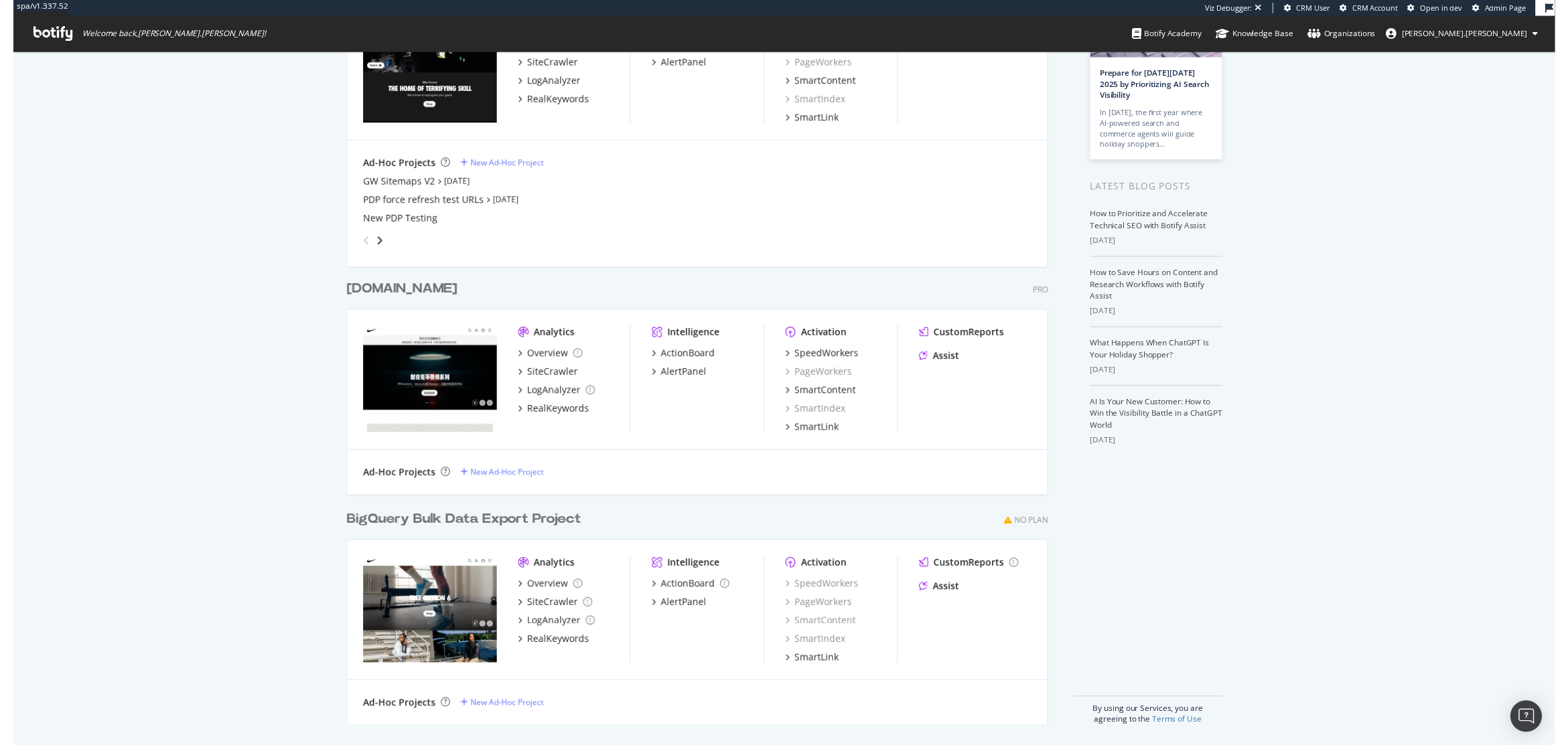
scroll to position [0, 0]
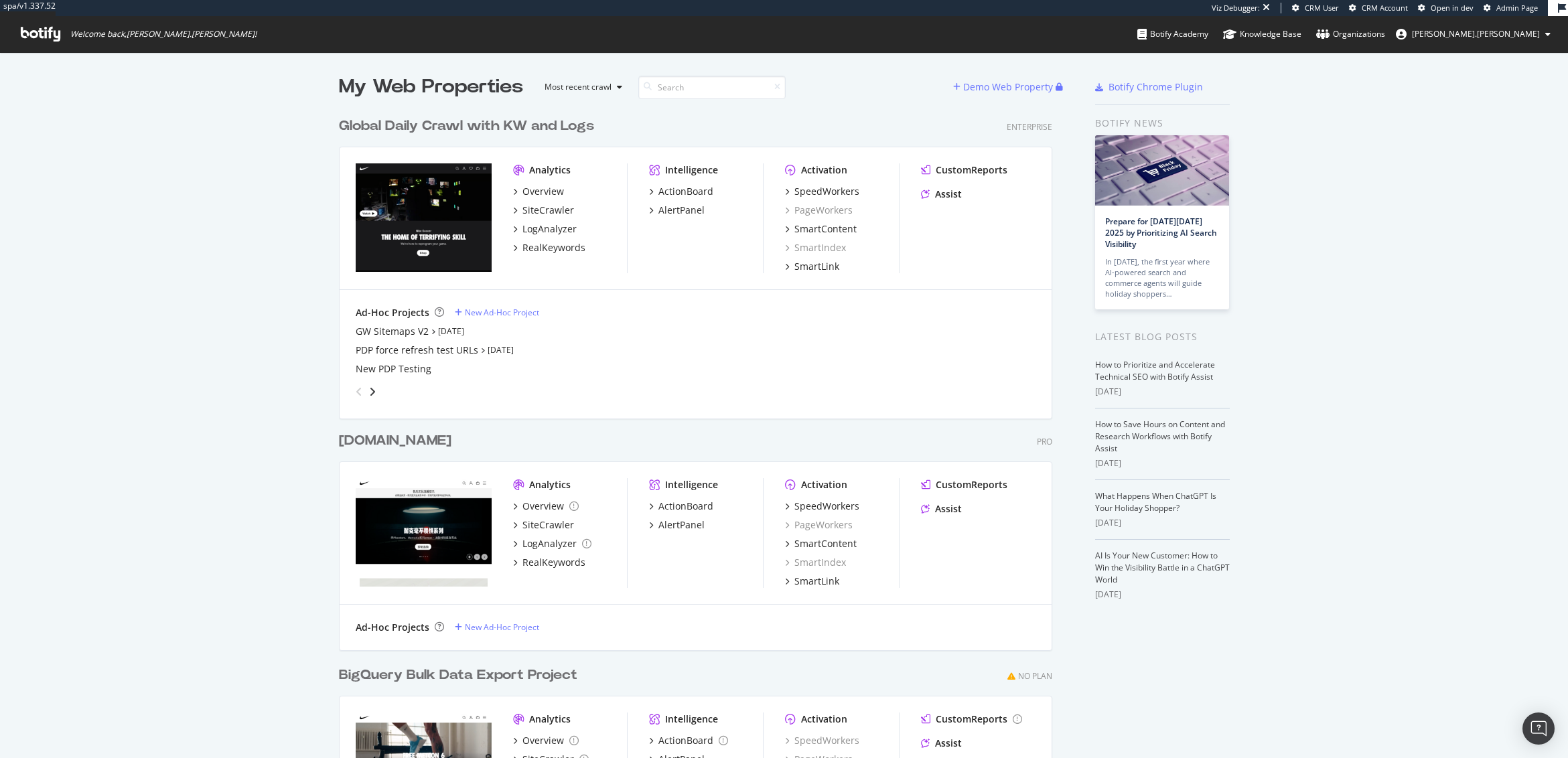
click at [27, 106] on div "My Web Properties Most recent crawl Demo Web Property Global Daily Crawl with K…" at bounding box center [784, 479] width 1568 height 853
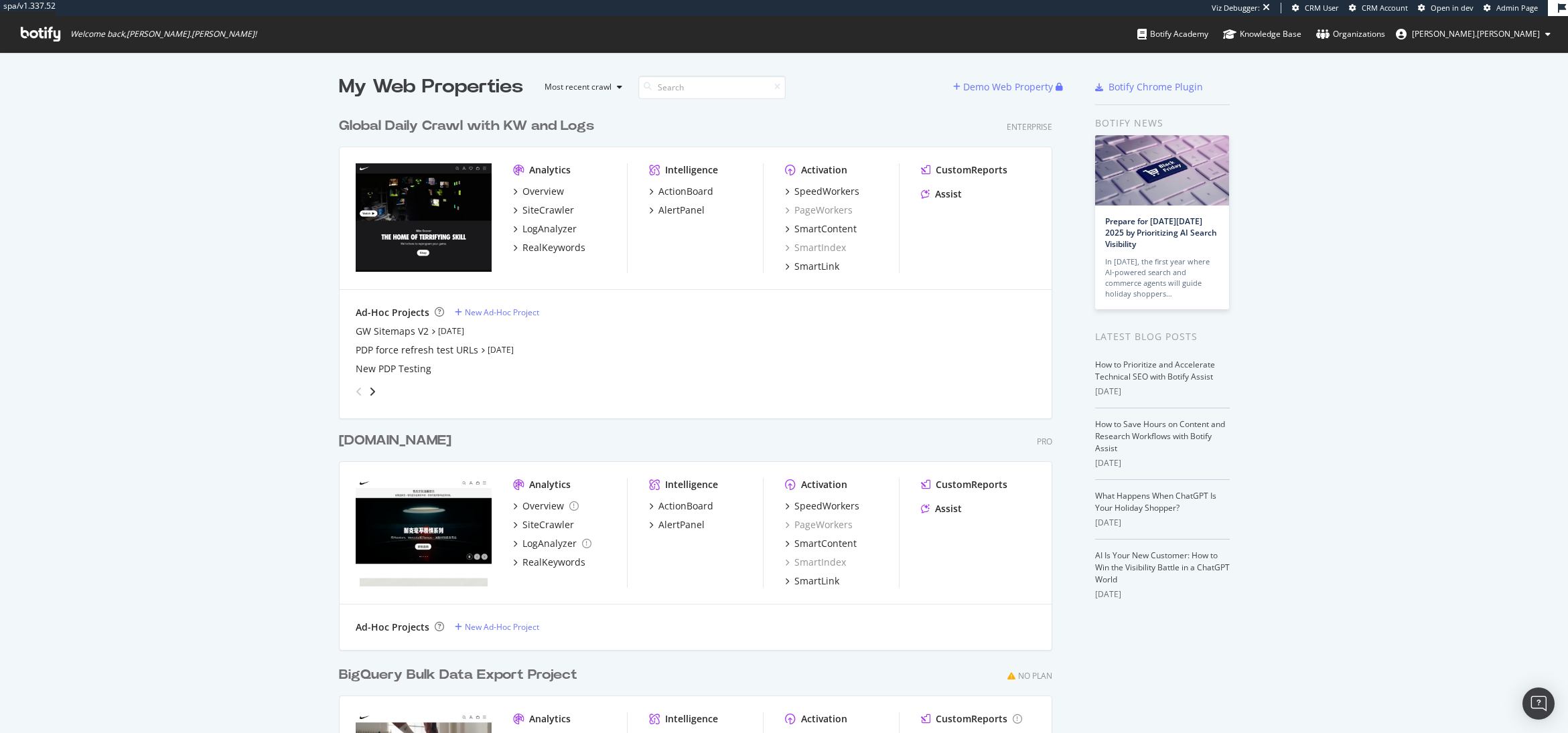
scroll to position [723, 1548]
click at [169, 261] on div "My Web Properties Most recent crawl Demo Web Property Global Daily Crawl with K…" at bounding box center [784, 479] width 1568 height 853
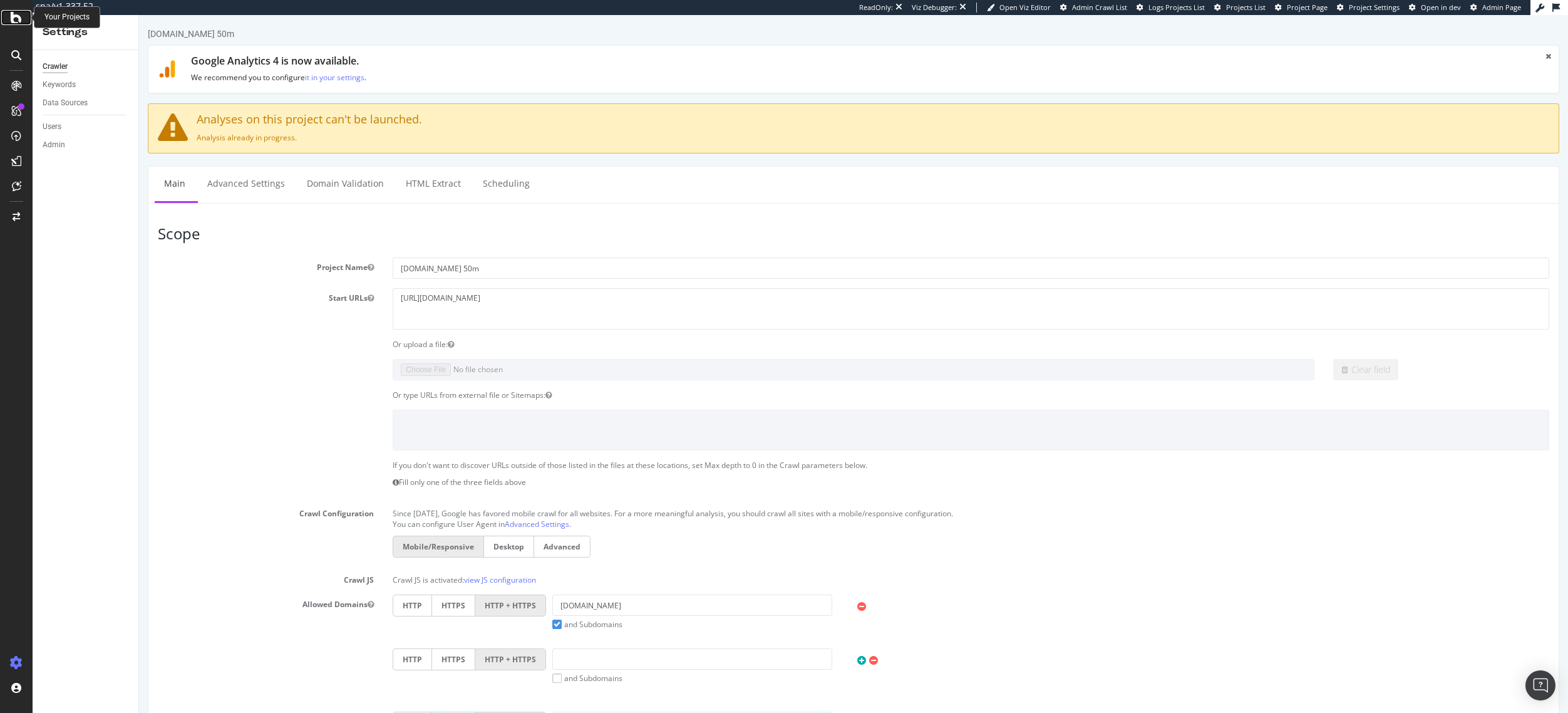
click at [17, 13] on icon at bounding box center [16, 17] width 11 height 15
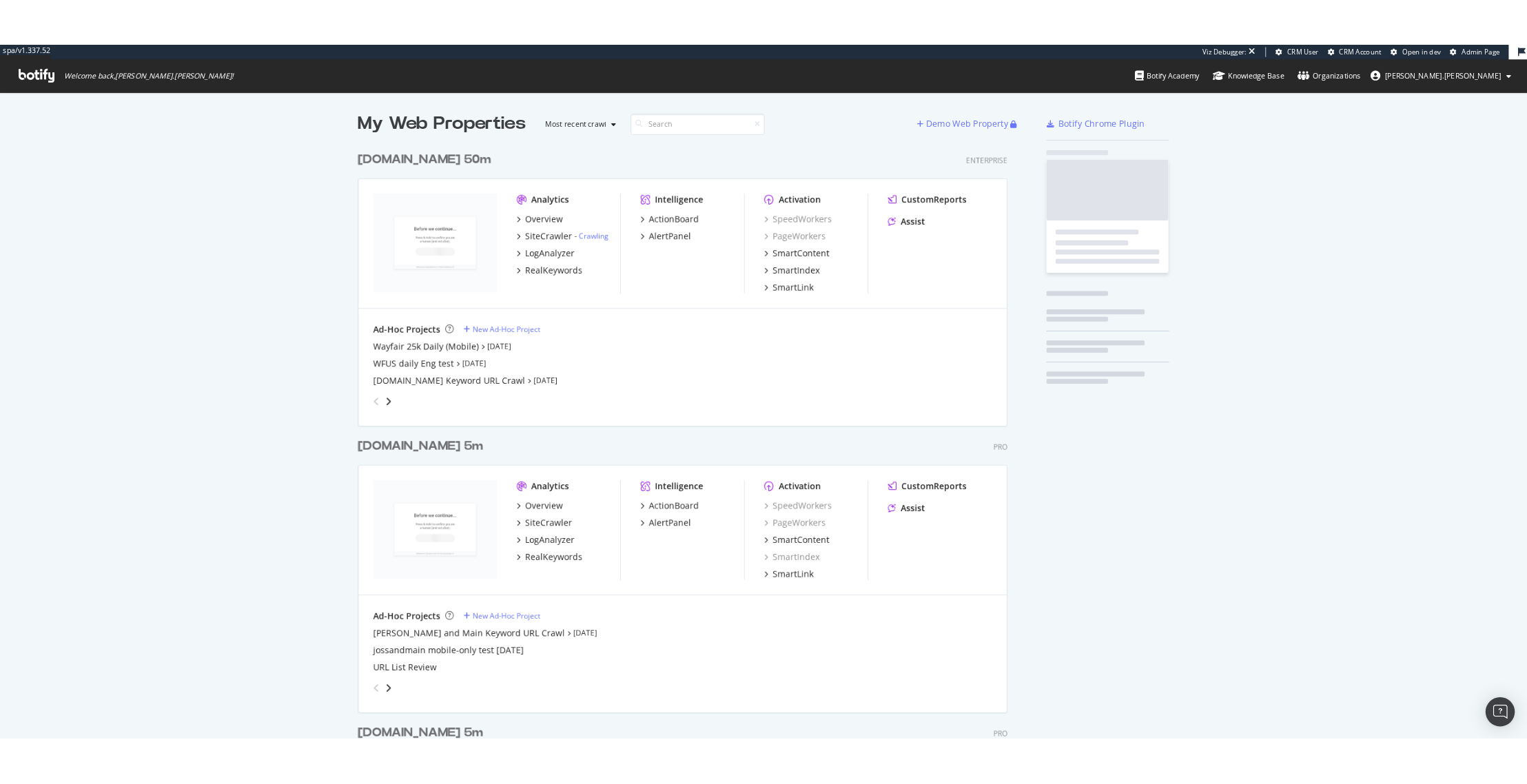
scroll to position [3119, 735]
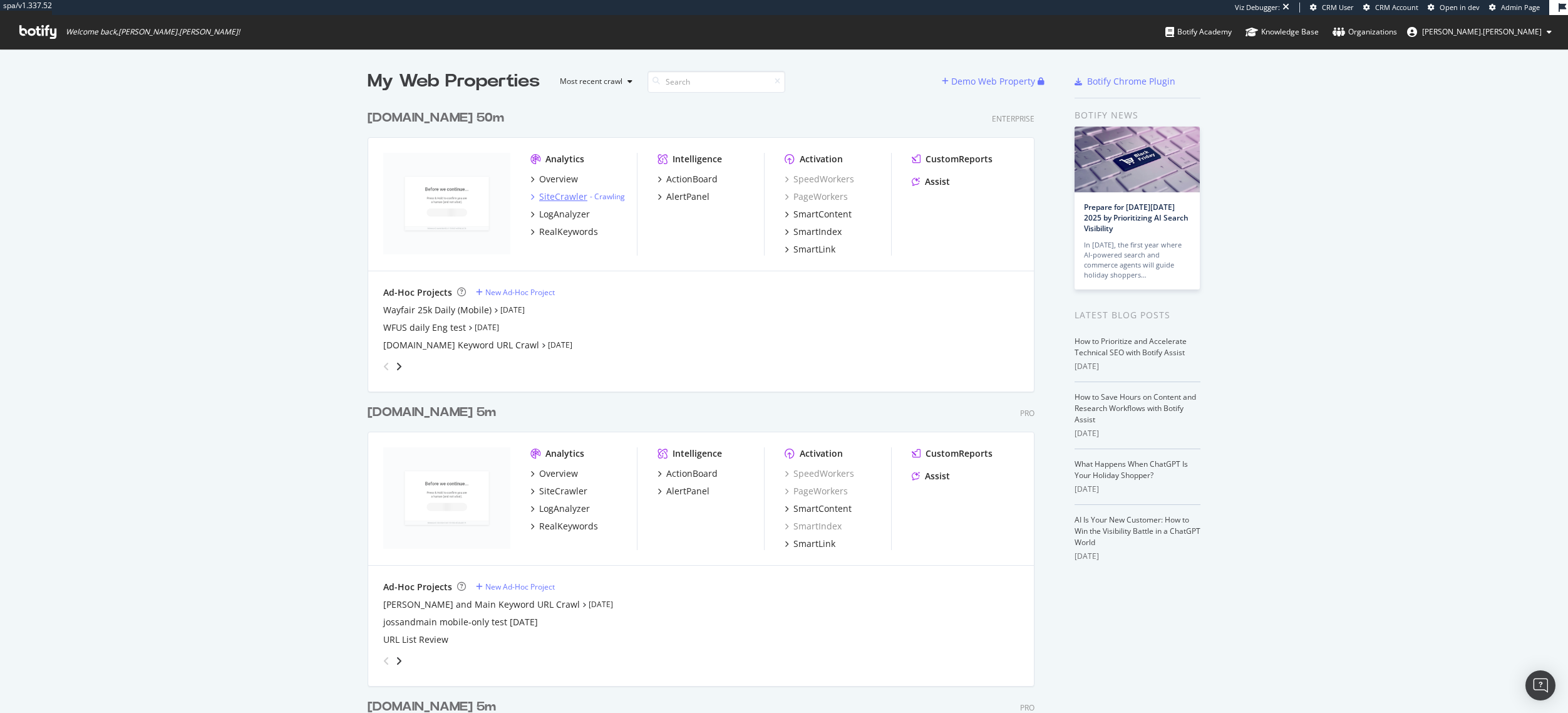
click at [564, 202] on div "SiteCrawler" at bounding box center [563, 196] width 48 height 12
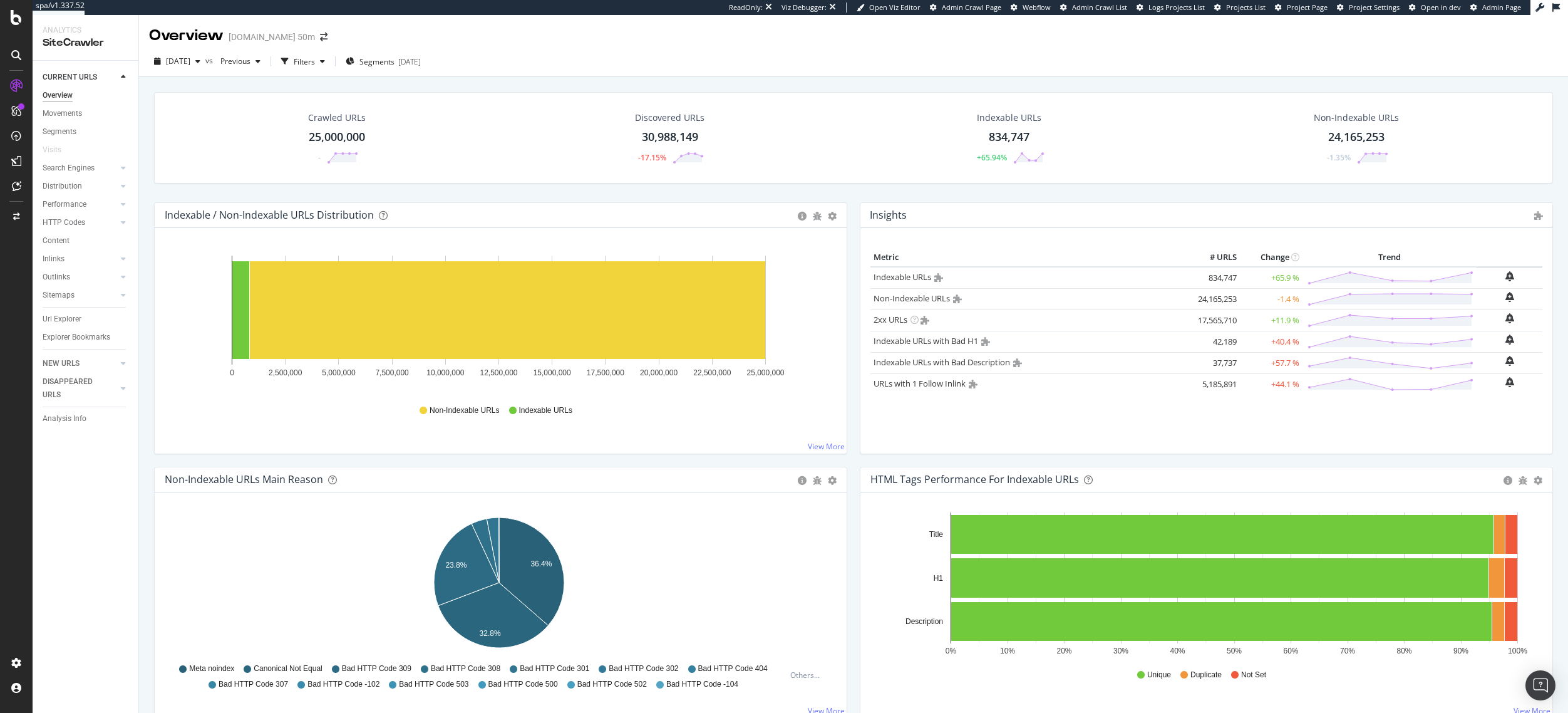
click at [861, 439] on div "Metric # URLS Change Trend Indexable URLs Show API Requests × Close Chart - API…" at bounding box center [1206, 341] width 692 height 226
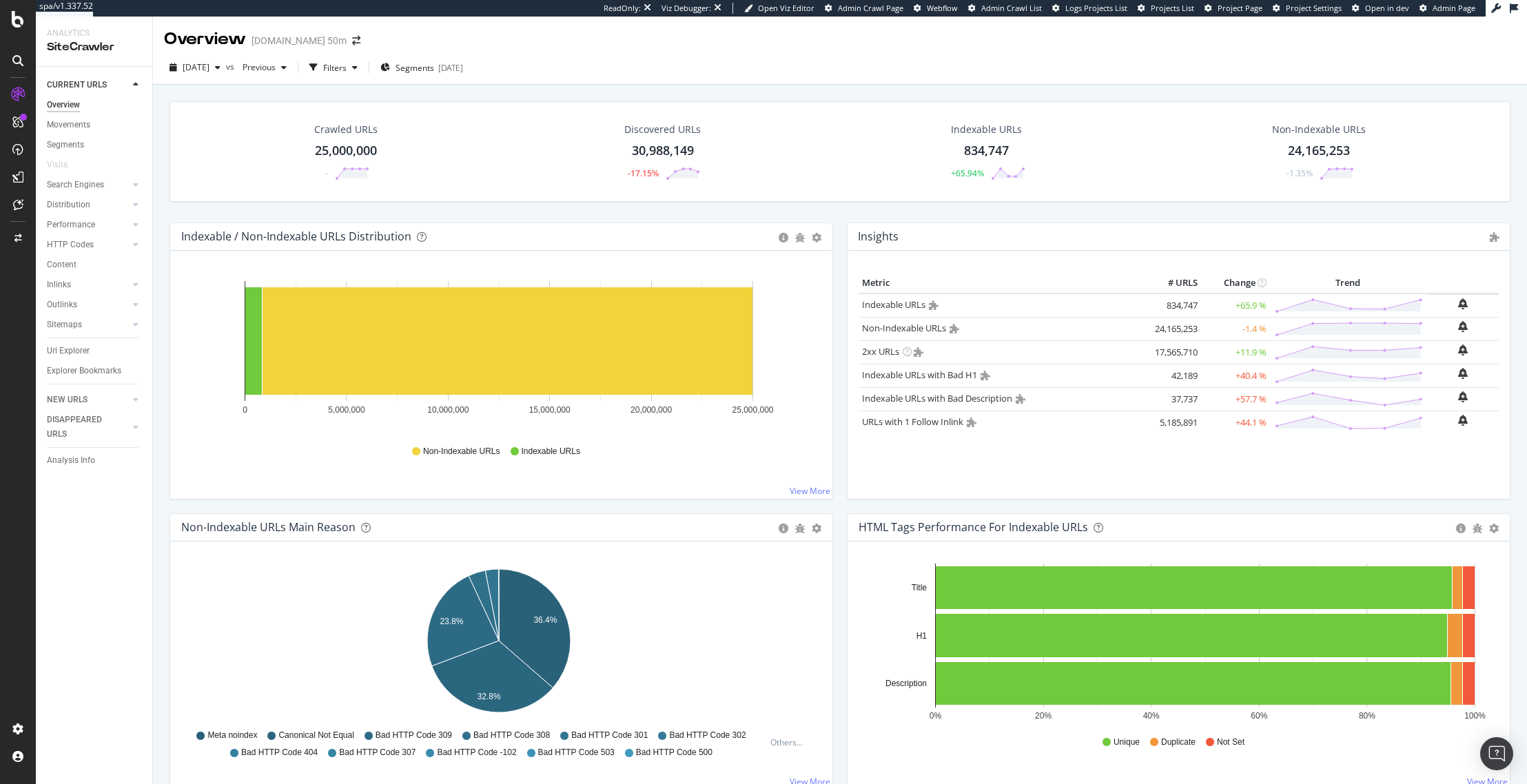
drag, startPoint x: 264, startPoint y: 100, endPoint x: 204, endPoint y: 99, distance: 60.0
click at [18, 22] on icon at bounding box center [18, 19] width 12 height 17
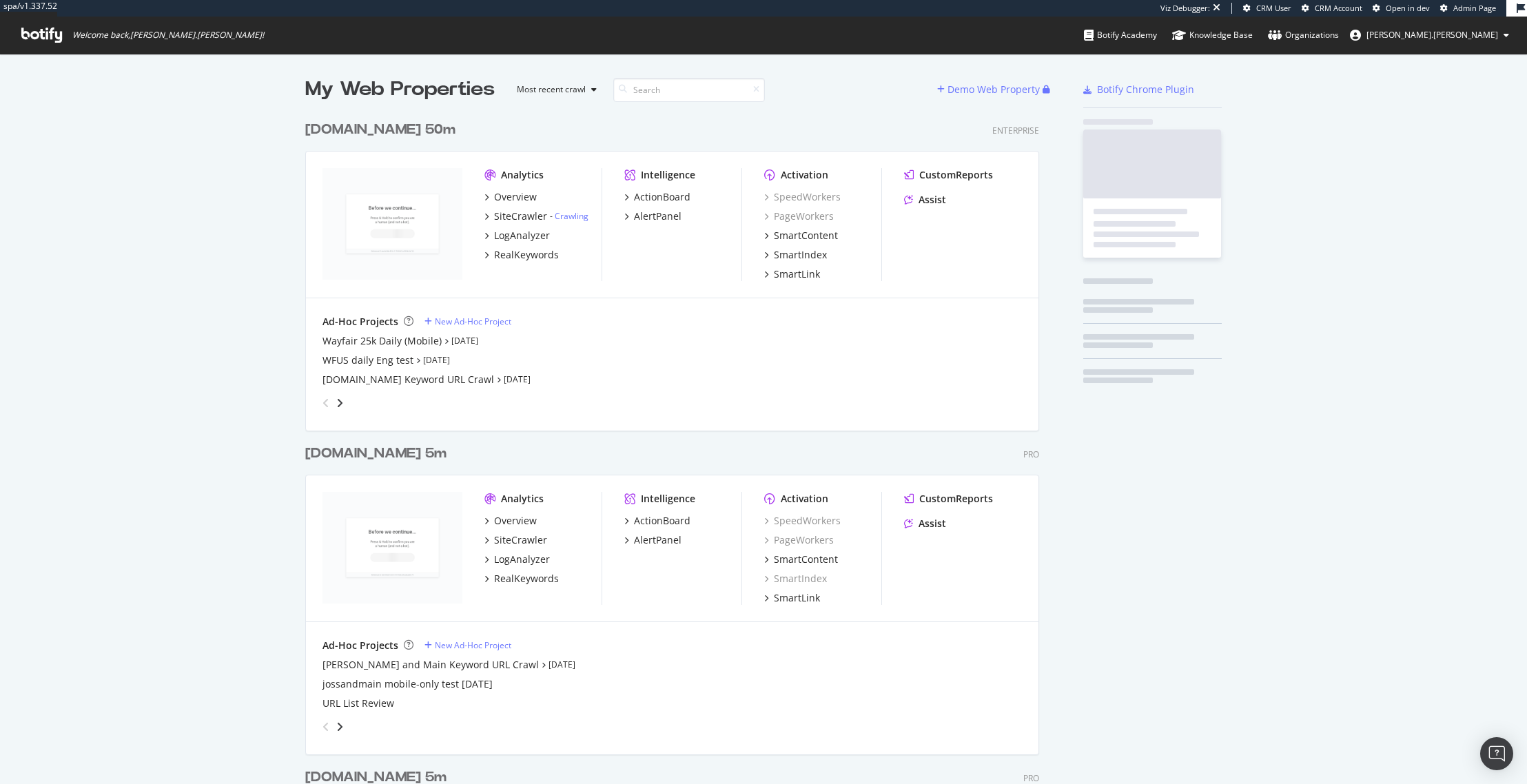
scroll to position [3119, 735]
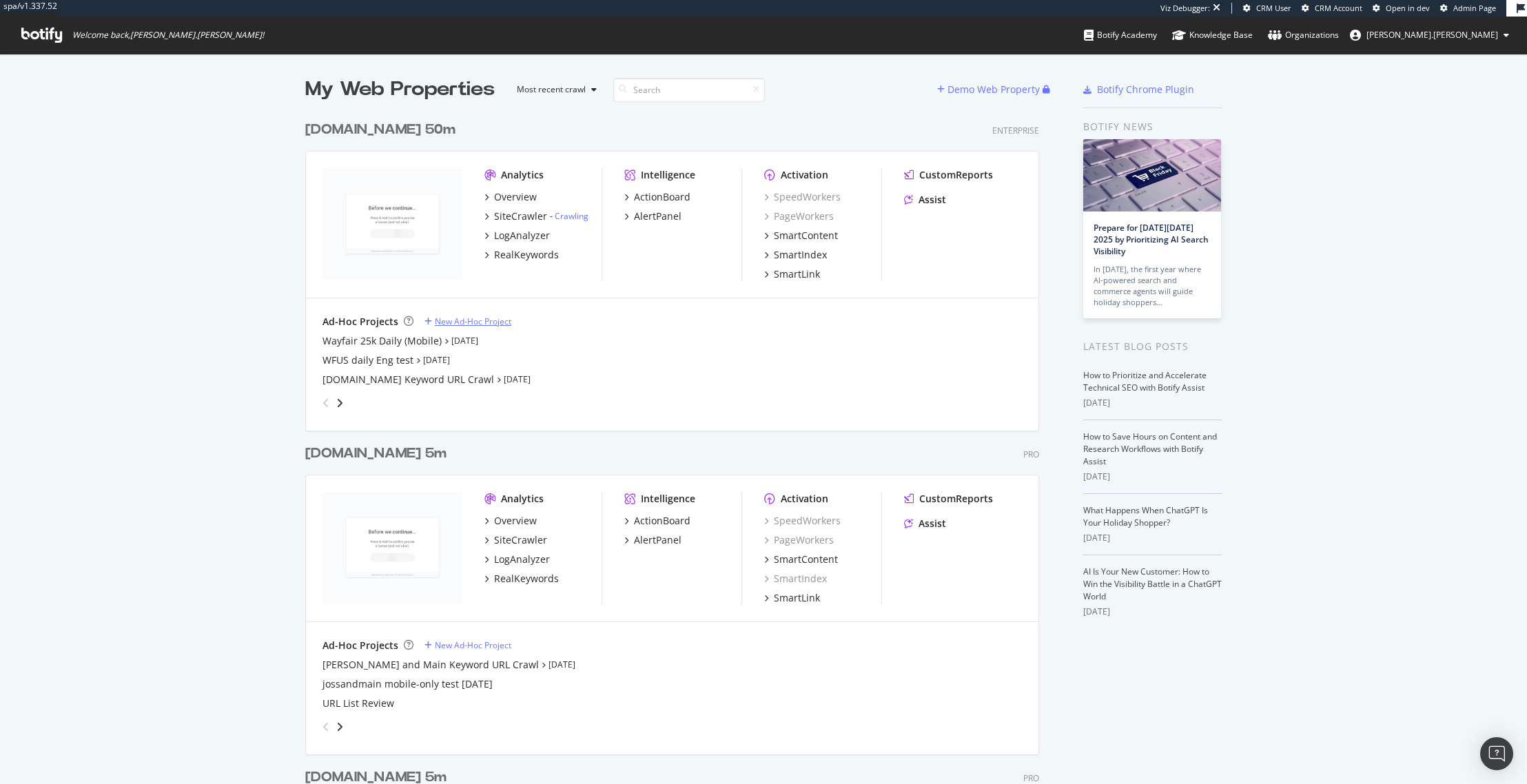
click at [454, 321] on div "New Ad-Hoc Project" at bounding box center [473, 321] width 76 height 12
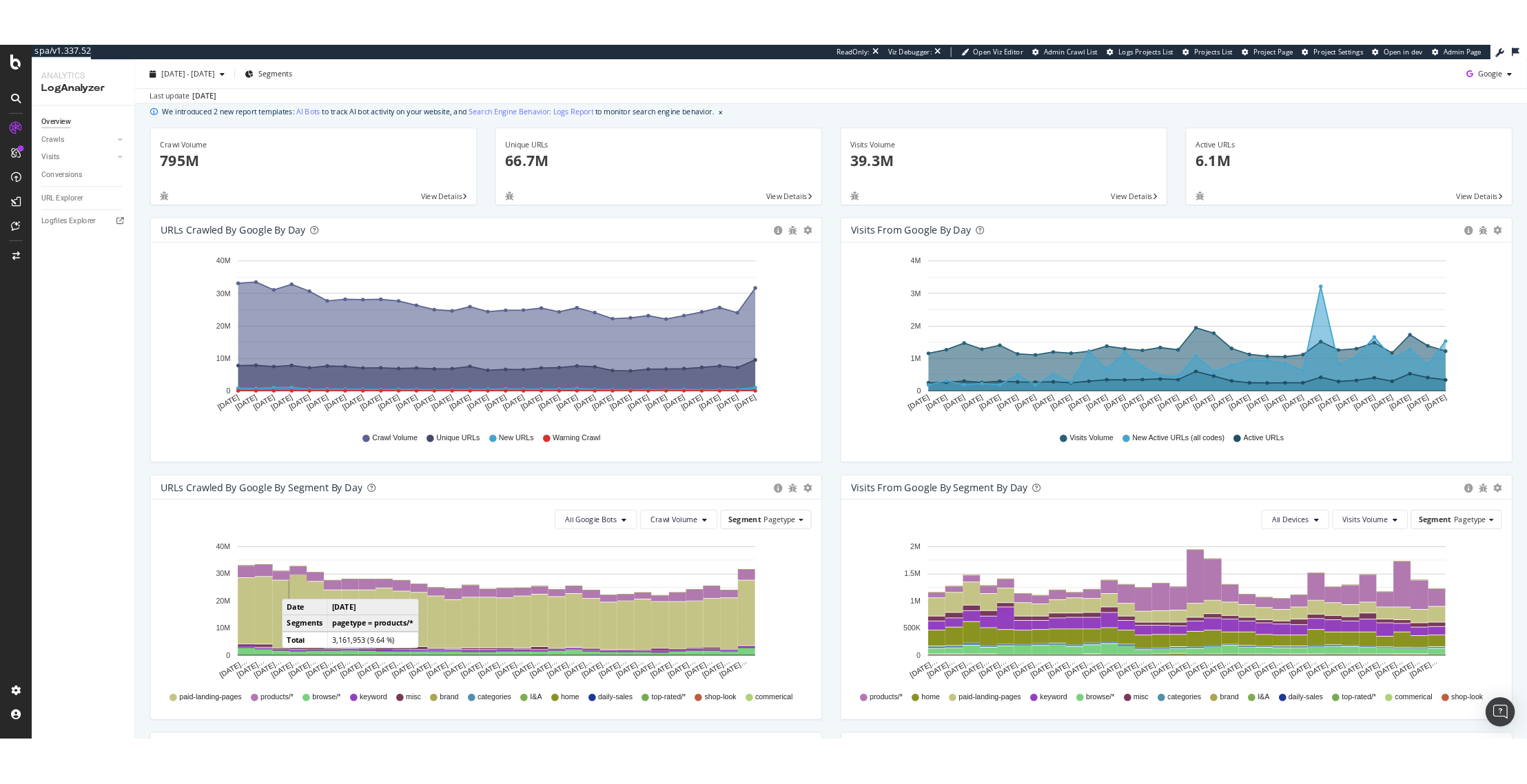
scroll to position [69, 0]
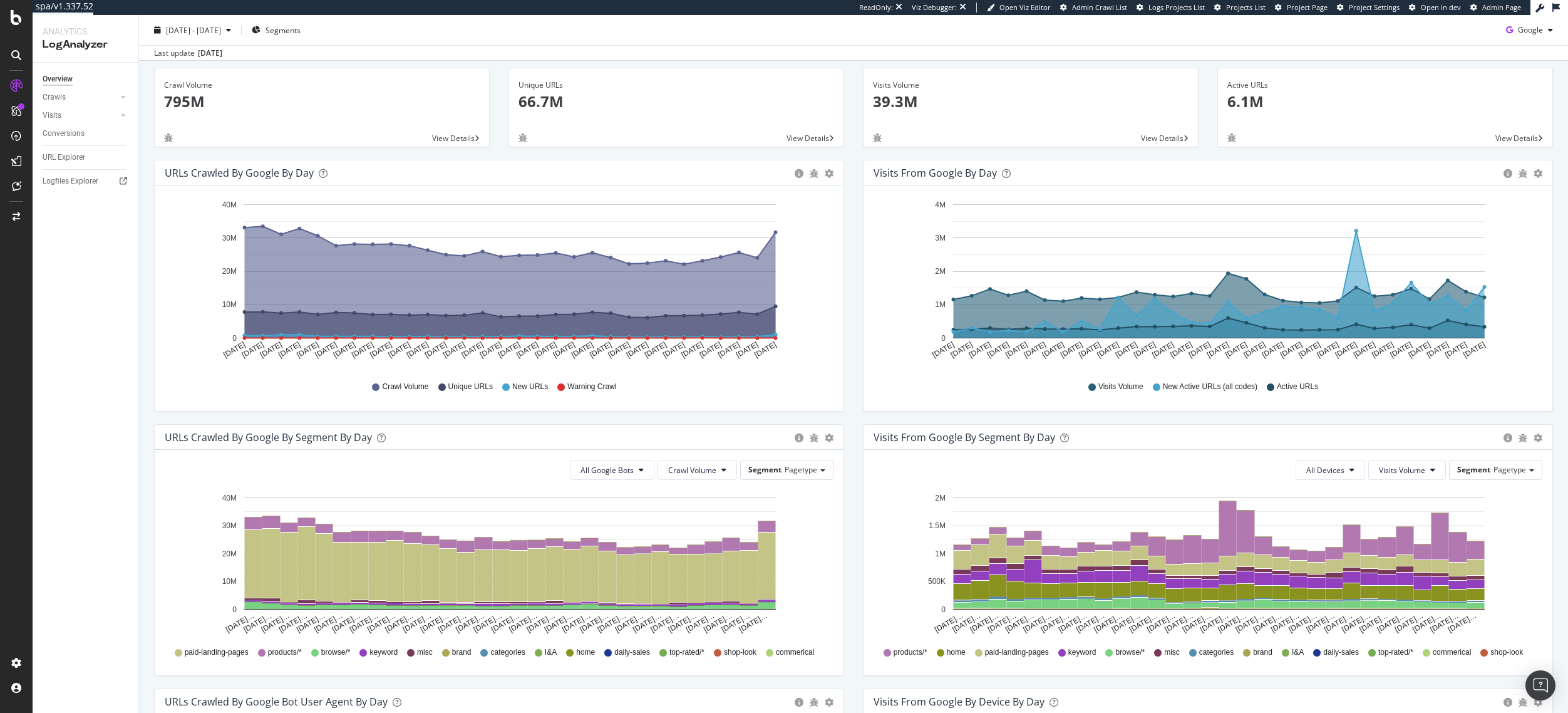
drag, startPoint x: 76, startPoint y: 263, endPoint x: 77, endPoint y: 257, distance: 6.1
click at [76, 263] on div "Overview Crawls Daily Distribution Segments Distribution HTTP Codes Resources V…" at bounding box center [85, 387] width 106 height 650
click at [57, 154] on div "URL Explorer" at bounding box center [63, 157] width 42 height 13
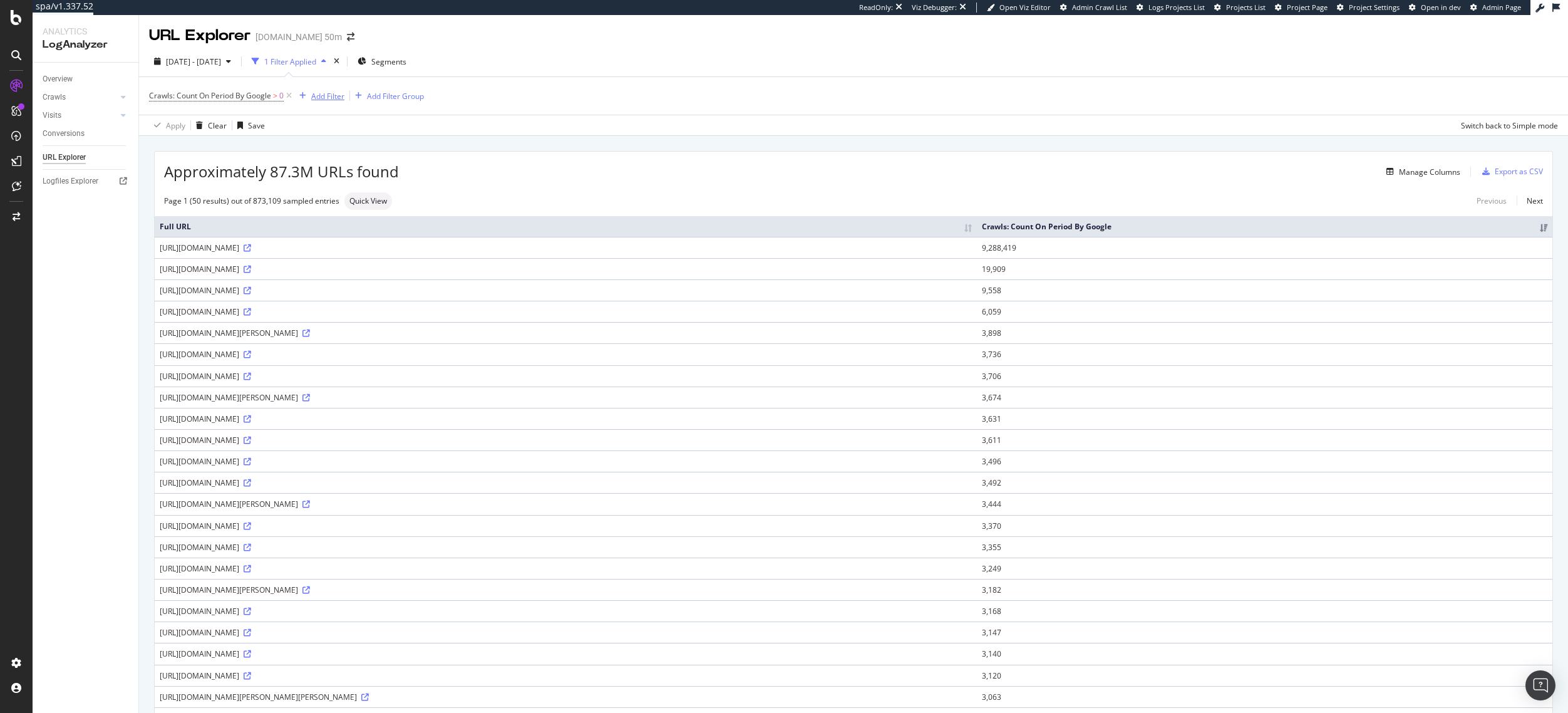
click at [341, 98] on div "Add Filter" at bounding box center [328, 96] width 33 height 11
type input "resour"
click at [377, 178] on span "Resource" at bounding box center [387, 182] width 36 height 11
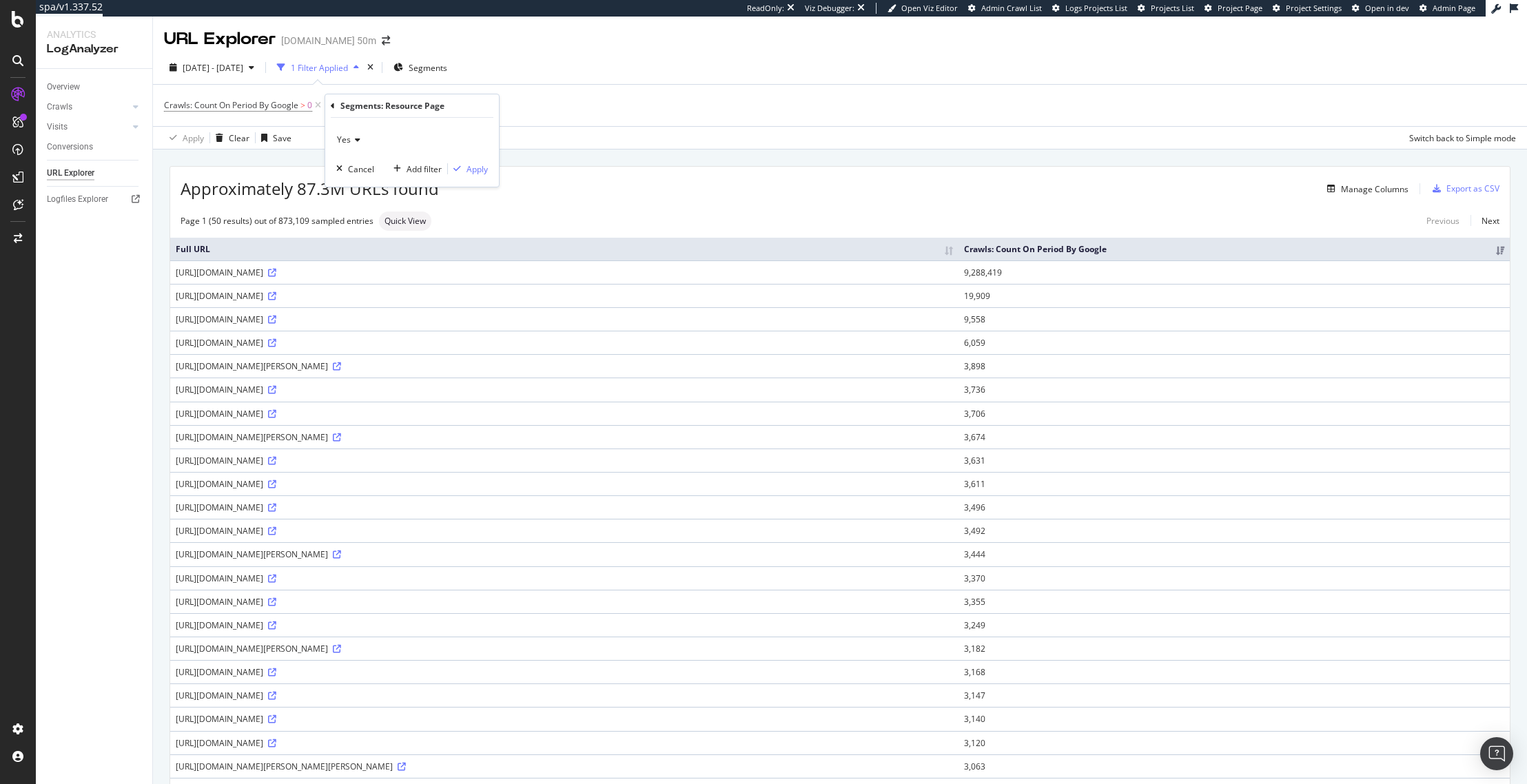
click at [361, 142] on div "Yes" at bounding box center [412, 140] width 151 height 22
click at [355, 187] on div "No" at bounding box center [413, 186] width 147 height 18
click at [470, 164] on div "Apply" at bounding box center [477, 169] width 22 height 12
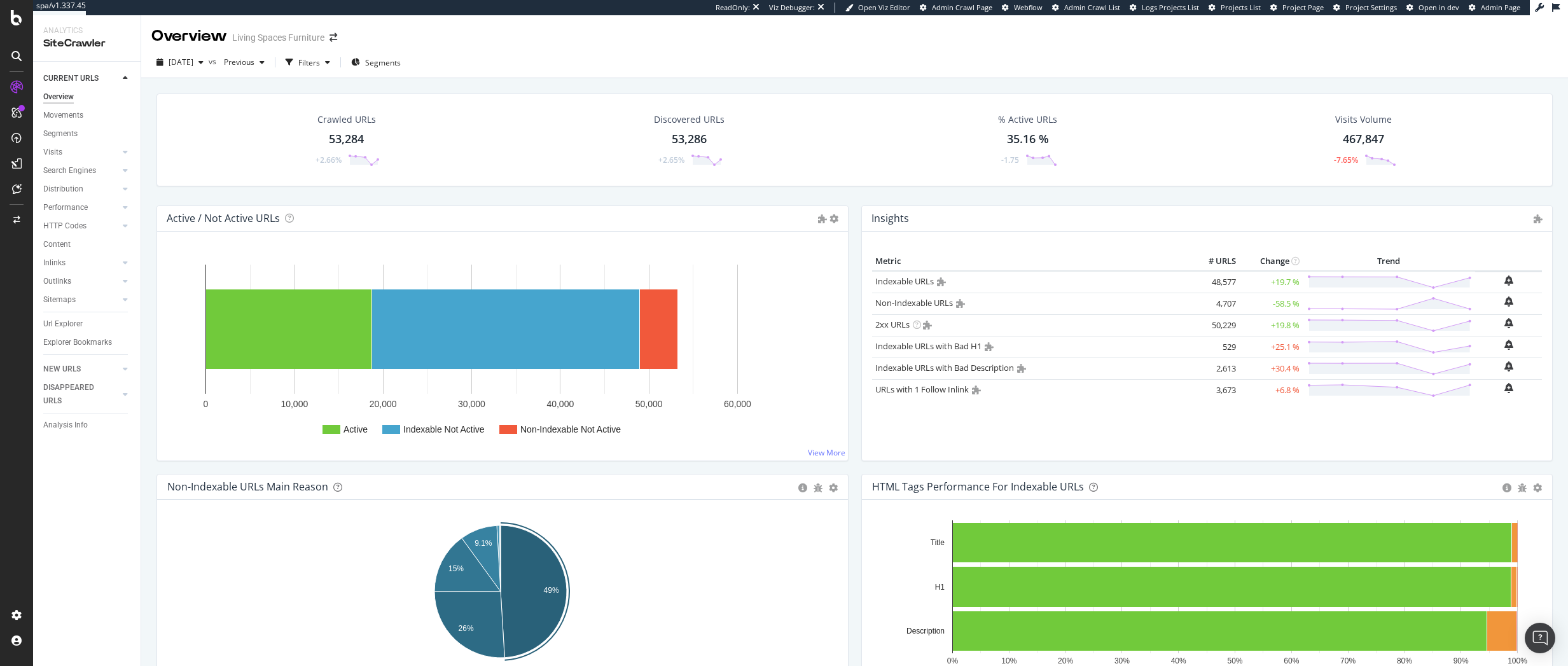
drag, startPoint x: 0, startPoint y: 0, endPoint x: 174, endPoint y: 656, distance: 678.7
click at [174, 656] on icon "49% 9.1% 15% 26%" at bounding box center [500, 594] width 666 height 148
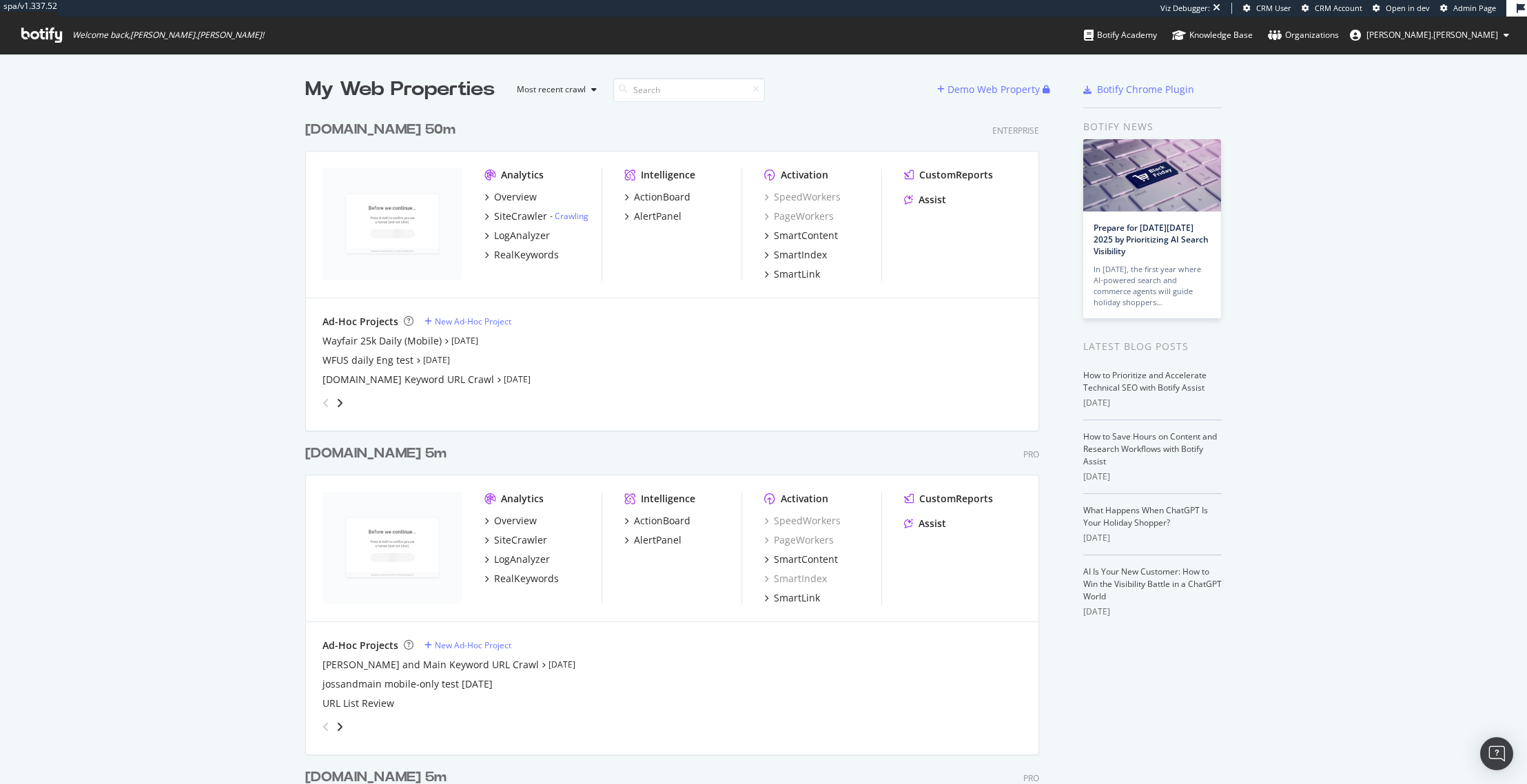
scroll to position [3119, 735]
click at [401, 339] on div "Wayfair 25k Daily (Mobile)" at bounding box center [382, 340] width 119 height 14
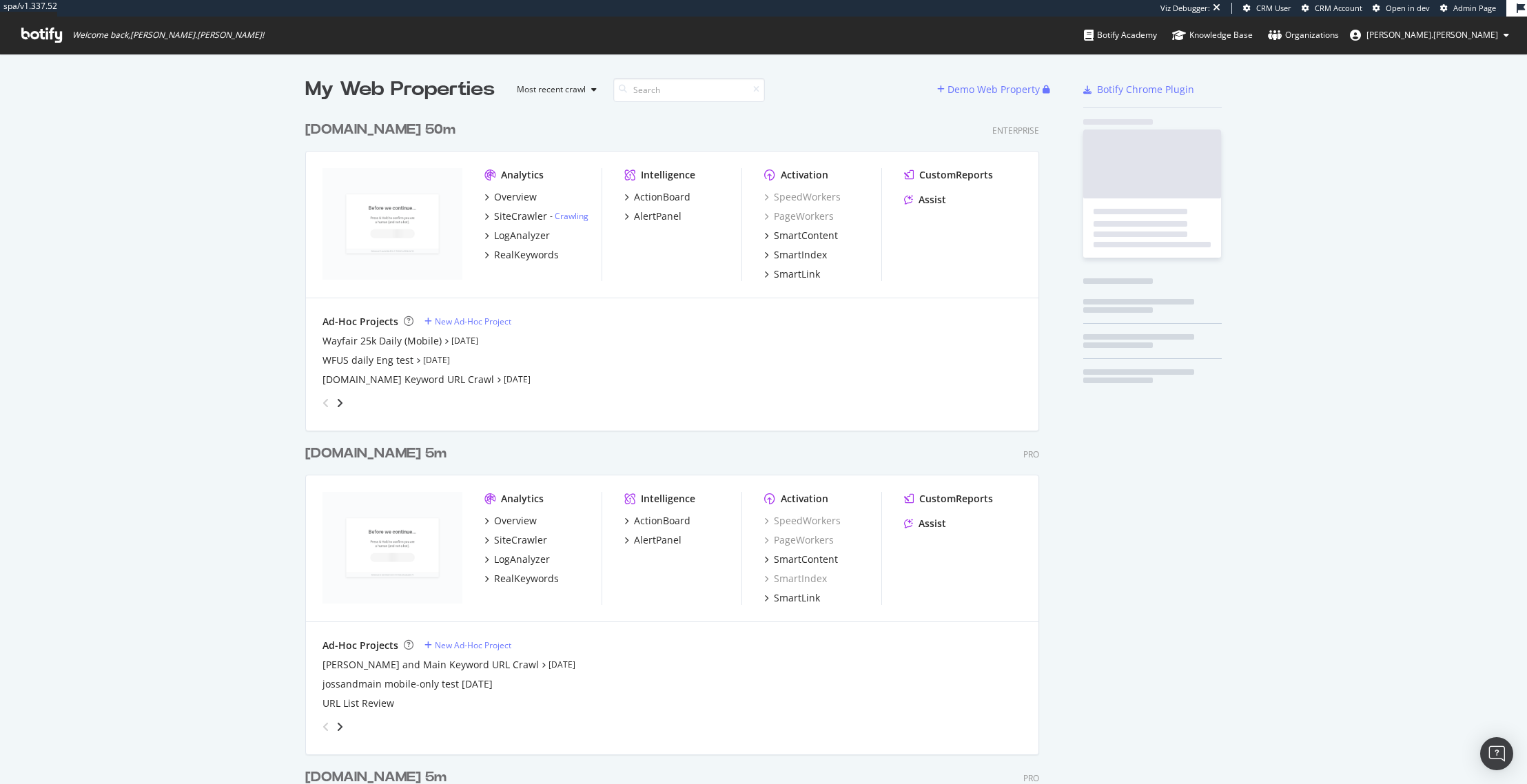
scroll to position [3119, 735]
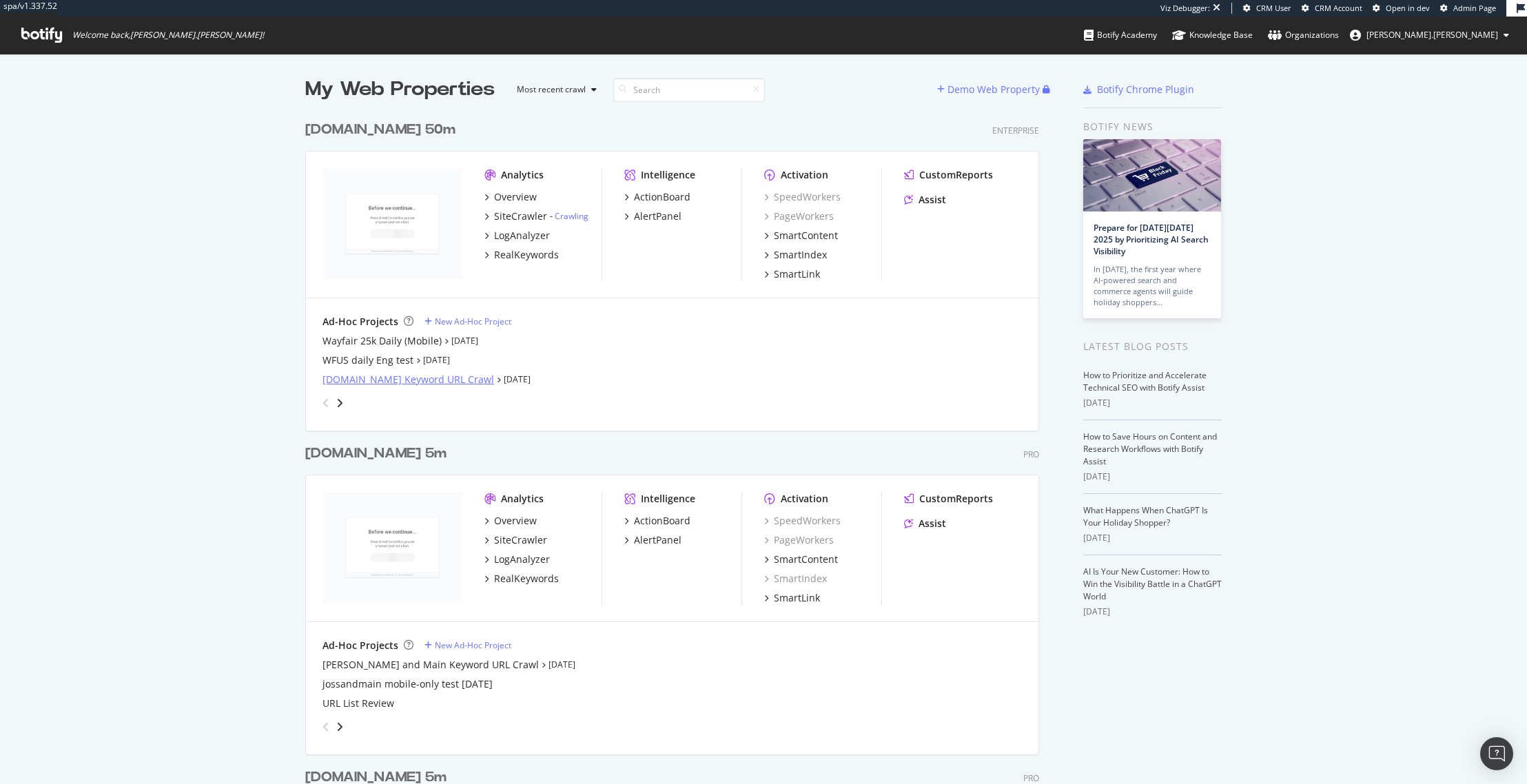
click at [421, 384] on div "[DOMAIN_NAME] Keyword URL Crawl" at bounding box center [409, 379] width 171 height 14
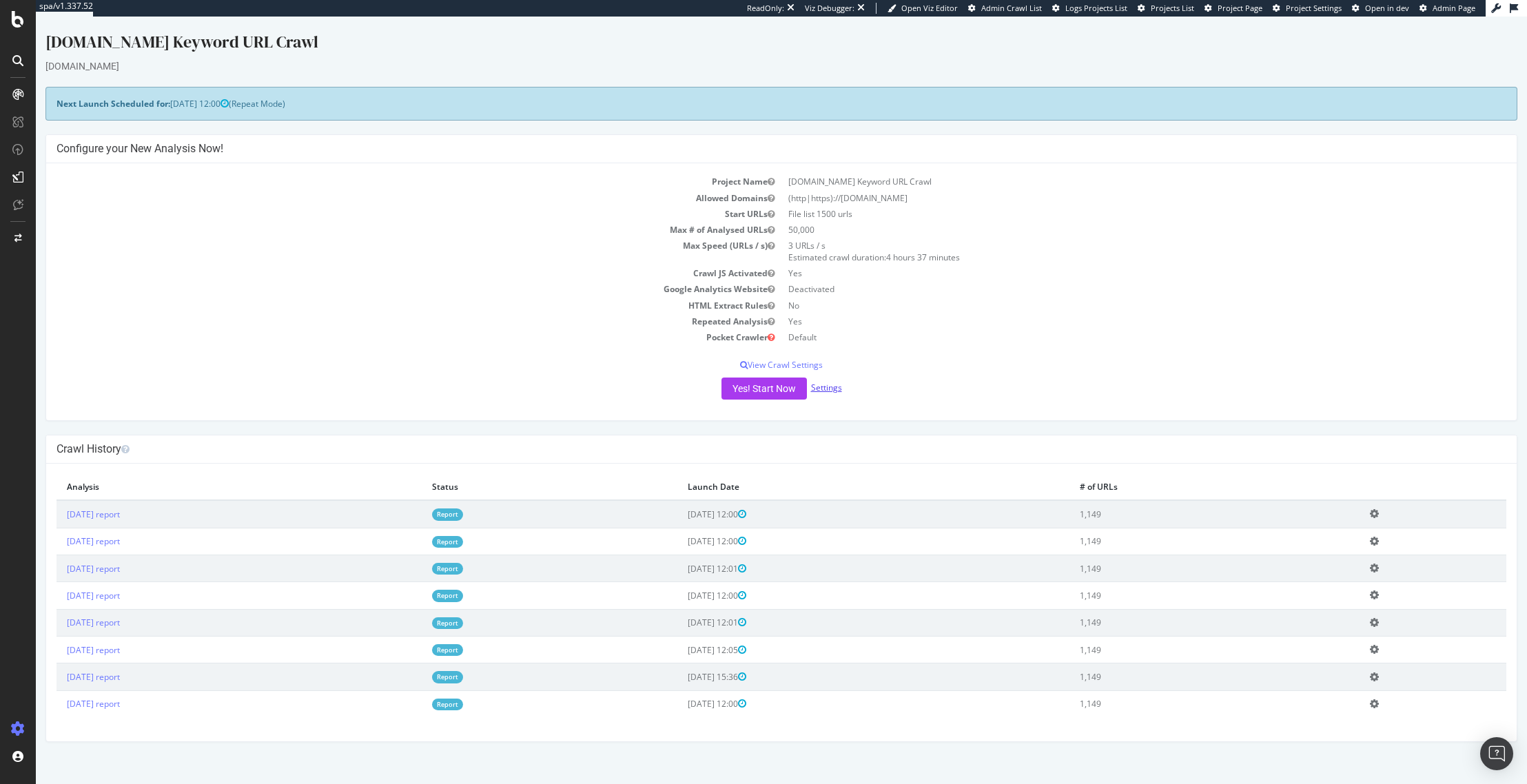
click at [821, 392] on link "Settings" at bounding box center [826, 388] width 31 height 12
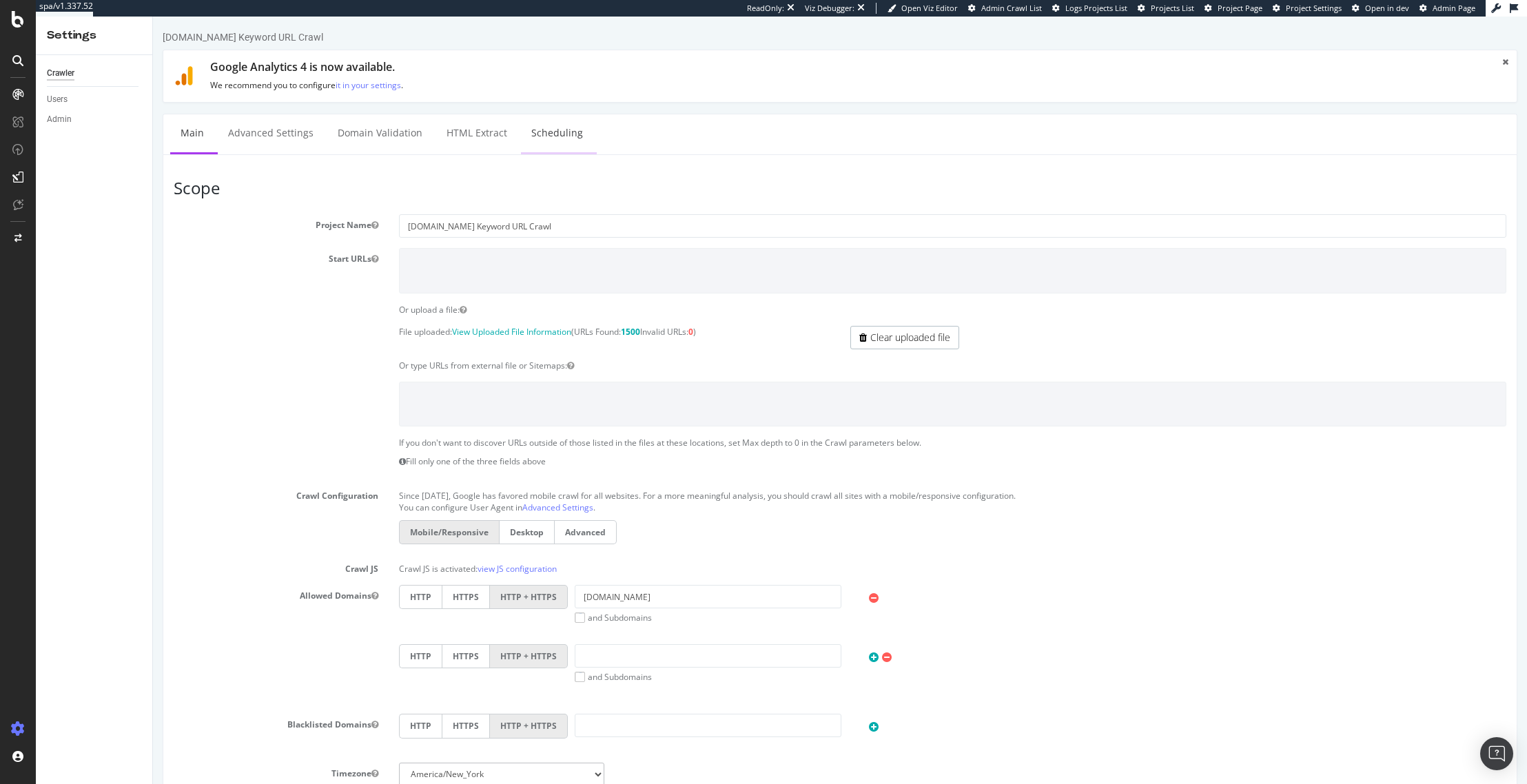
click at [554, 135] on link "Scheduling" at bounding box center [557, 133] width 72 height 38
click at [155, 136] on div "[DOMAIN_NAME] Keyword URL Crawl × × Google Analytics 4 is now available. We rec…" at bounding box center [840, 612] width 1374 height 1164
click at [160, 119] on div "[DOMAIN_NAME] Keyword URL Crawl × × Google Analytics 4 is now available. We rec…" at bounding box center [840, 612] width 1374 height 1164
click at [177, 110] on div "[DOMAIN_NAME] Keyword URL Crawl × × Google Analytics 4 is now available. We rec…" at bounding box center [840, 612] width 1374 height 1164
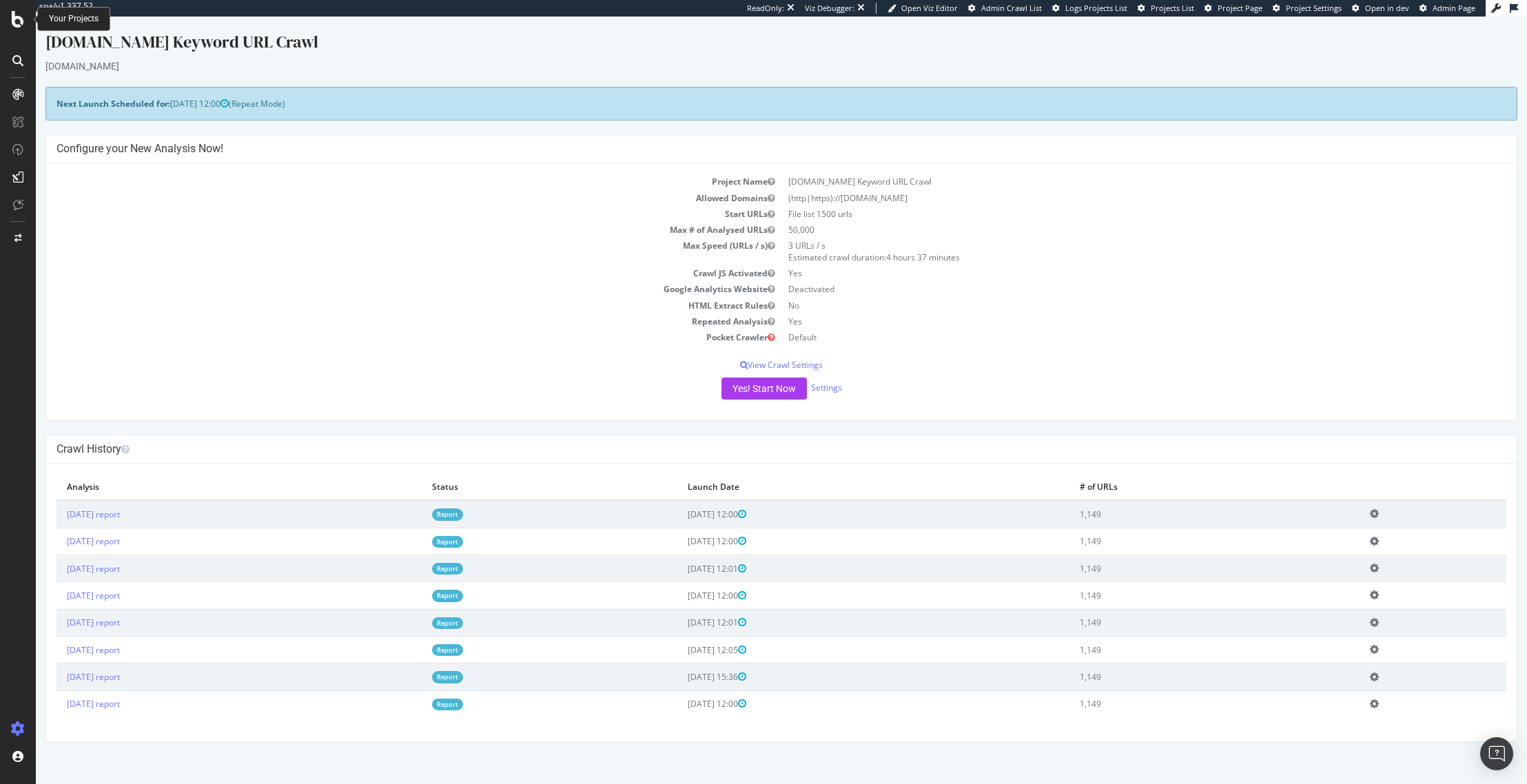
click at [22, 22] on icon at bounding box center [18, 19] width 12 height 17
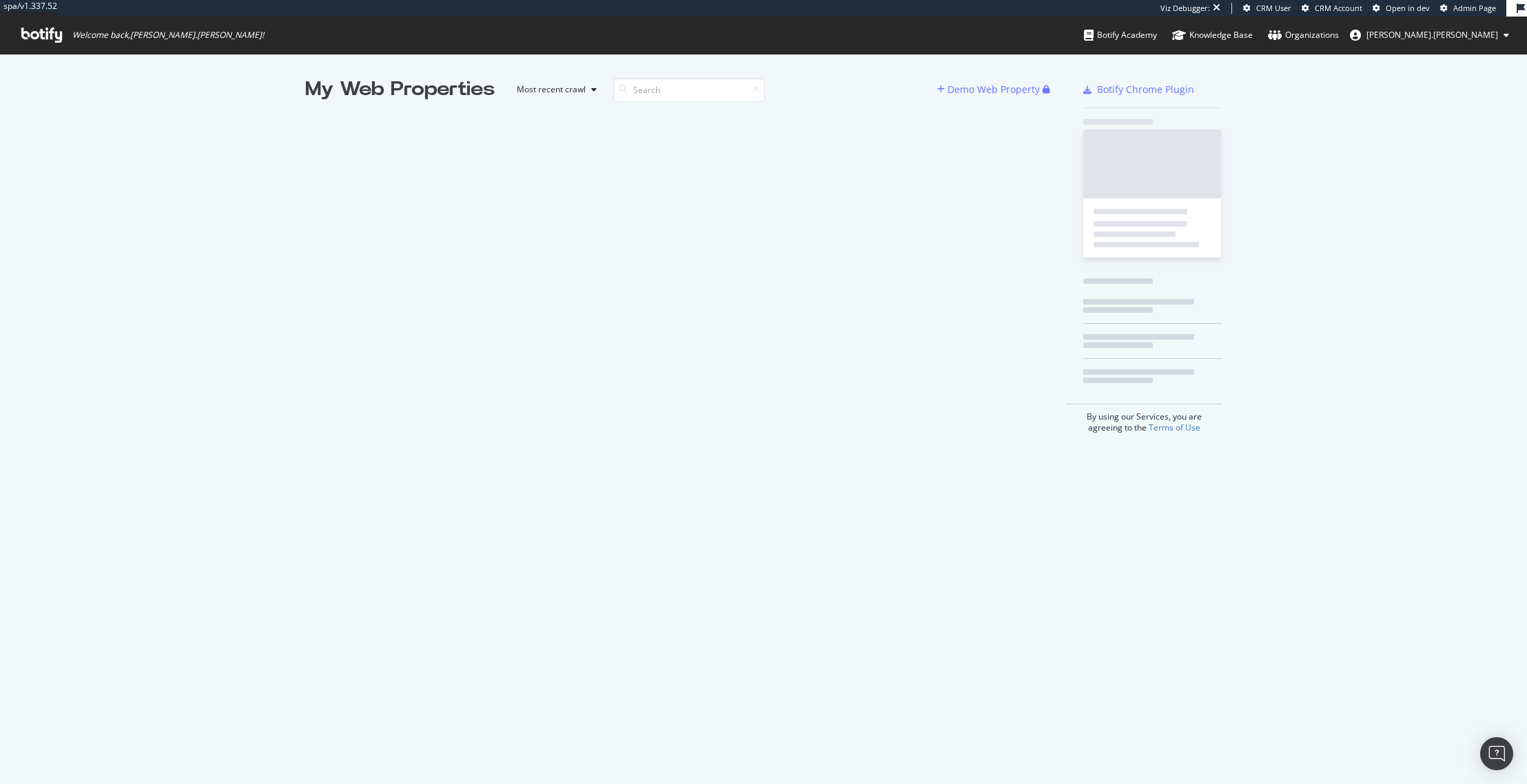
scroll to position [774, 1506]
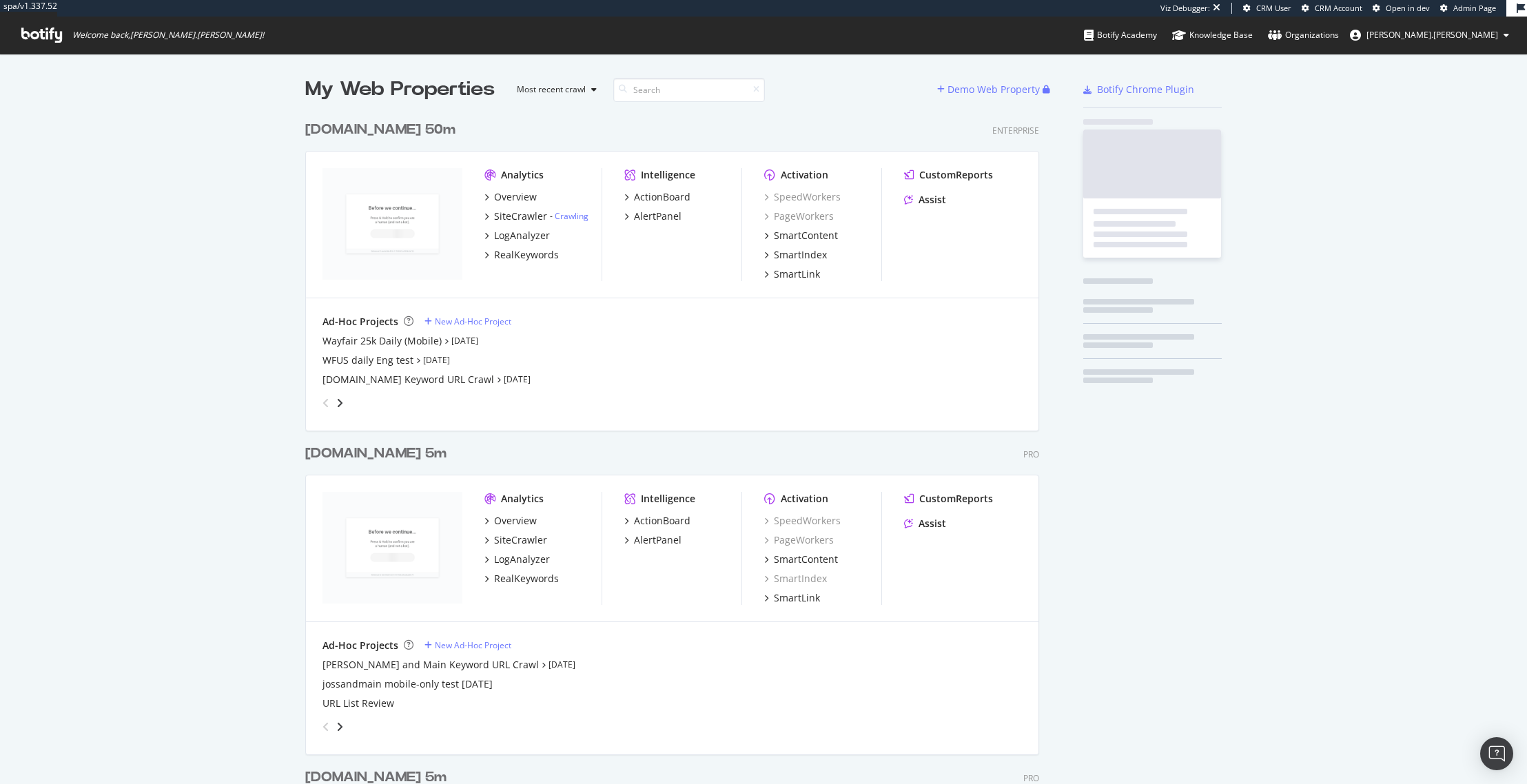
scroll to position [3119, 735]
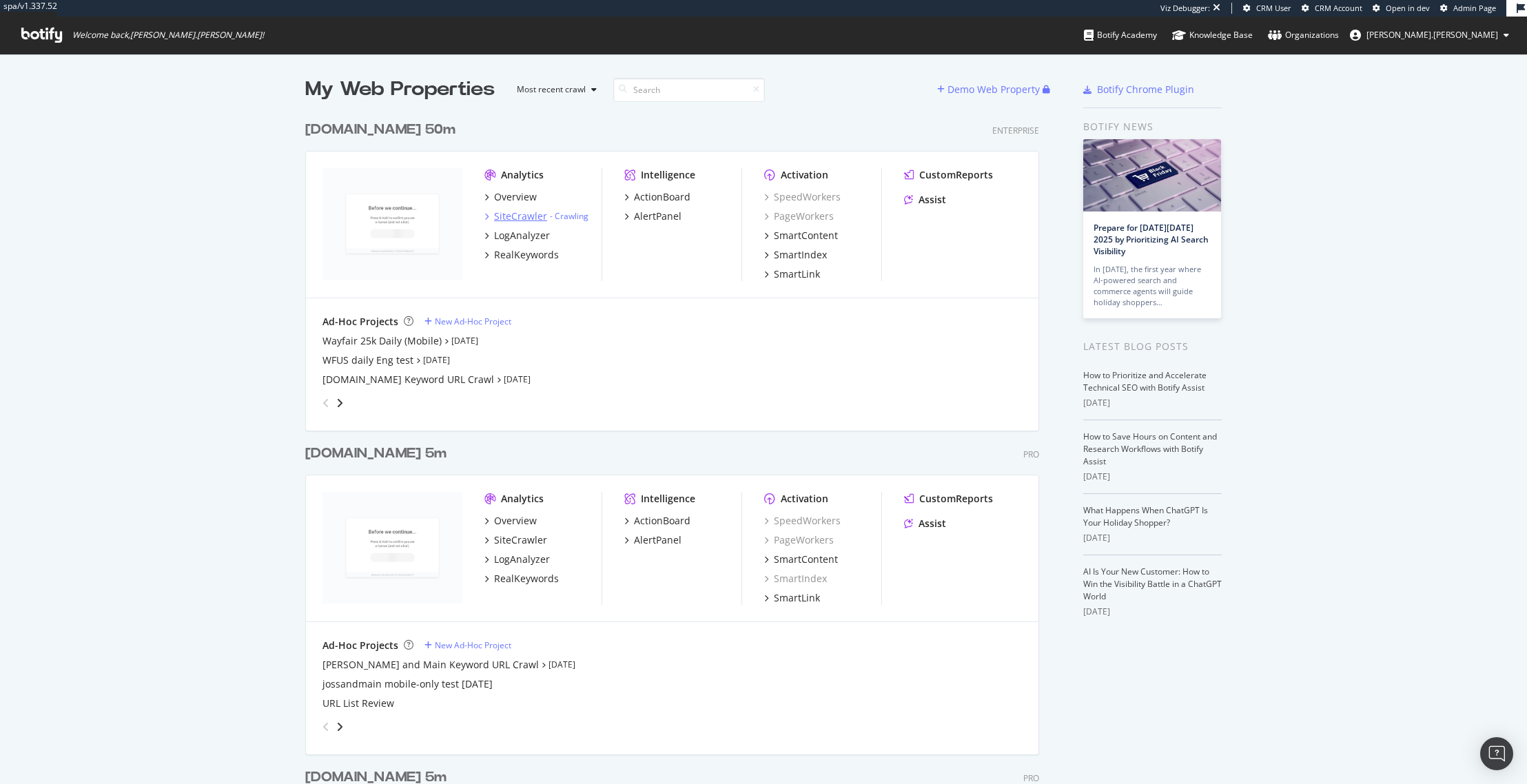
click at [522, 213] on div "SiteCrawler" at bounding box center [521, 215] width 53 height 14
